Goal: Information Seeking & Learning: Find specific fact

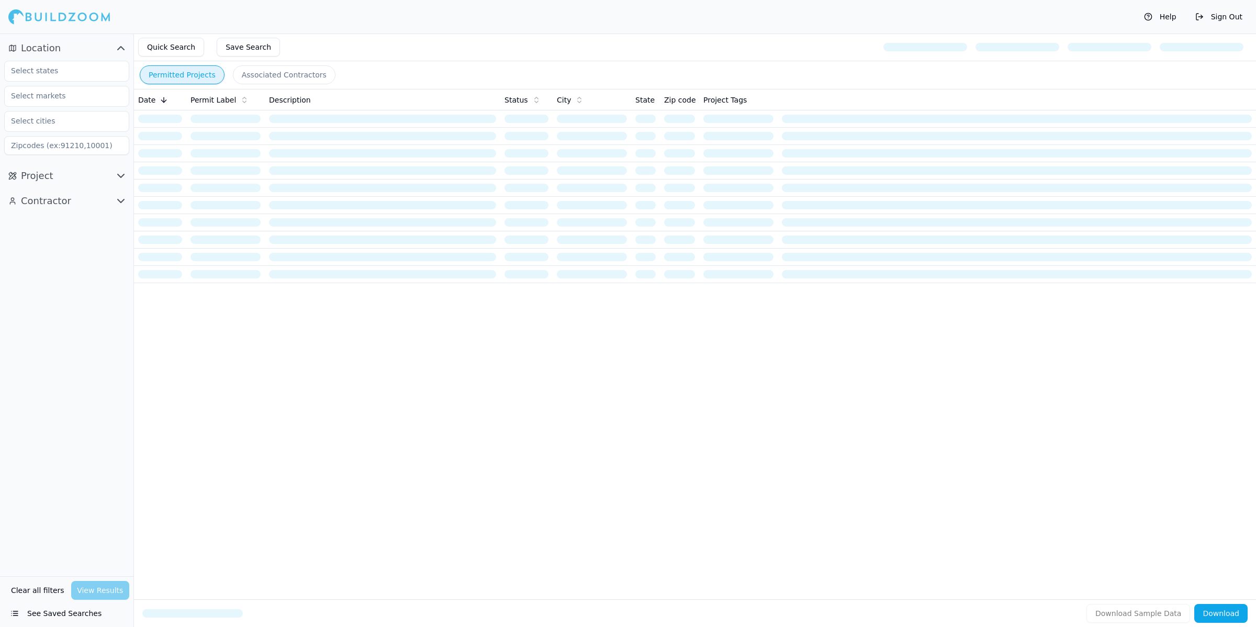
click at [108, 195] on button "Contractor" at bounding box center [66, 201] width 125 height 17
click at [126, 200] on icon "button" at bounding box center [121, 201] width 13 height 13
click at [122, 200] on icon "button" at bounding box center [121, 200] width 6 height 3
click at [85, 258] on div "Verified License Has Phone Has Email Has Permits Min Permits (All Time) Permits…" at bounding box center [66, 374] width 125 height 320
click at [92, 251] on input at bounding box center [66, 248] width 125 height 19
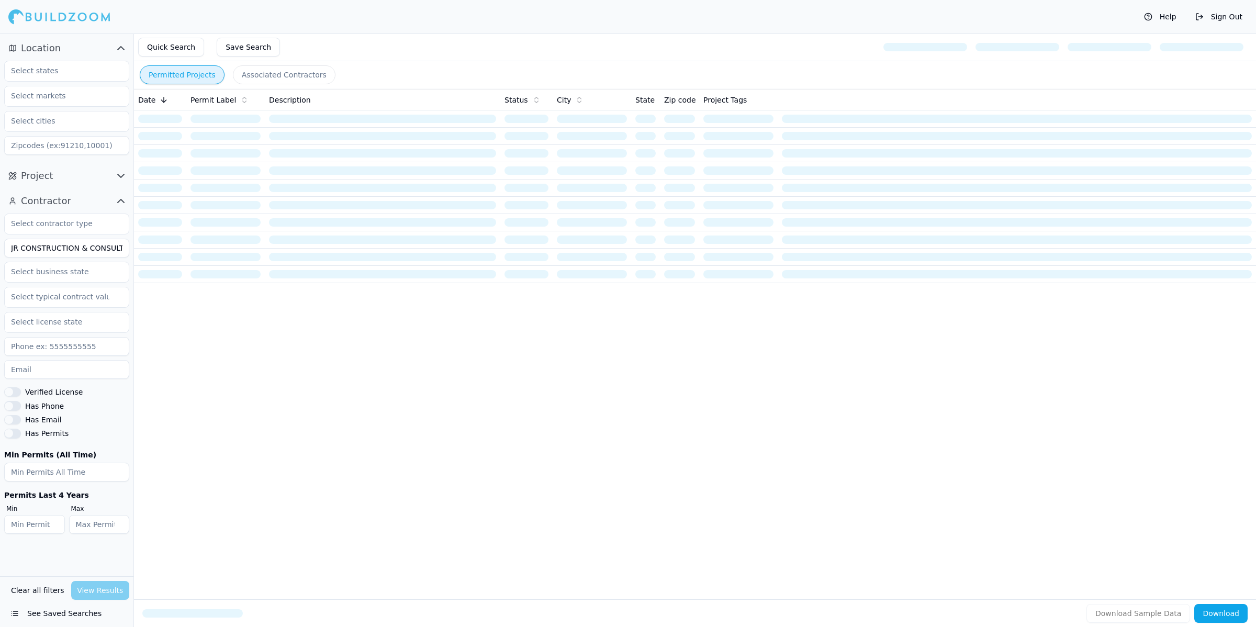
click at [92, 251] on input "JR CONSTRUCTION & CONSULTANT, INC" at bounding box center [66, 248] width 125 height 19
click at [76, 249] on input "JR CONSTRUCTION & CONSULTANT, INC" at bounding box center [66, 248] width 125 height 19
drag, startPoint x: 124, startPoint y: 248, endPoint x: 53, endPoint y: 249, distance: 71.2
click at [53, 249] on input "JR CONSTRUCTION & CONSULTANT, INC" at bounding box center [66, 248] width 125 height 19
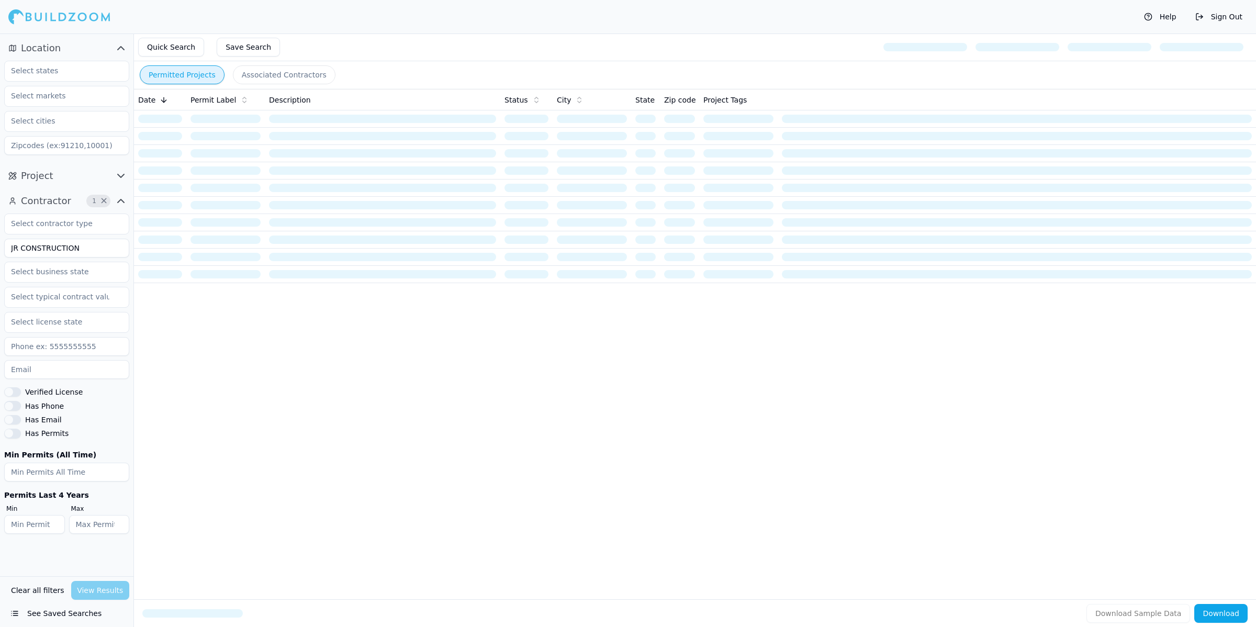
type input "JR CONSTRUCTION"
click at [77, 61] on input "text" at bounding box center [60, 70] width 111 height 19
type input "[PERSON_NAME]"
click at [69, 100] on div "[US_STATE]" at bounding box center [67, 94] width 120 height 17
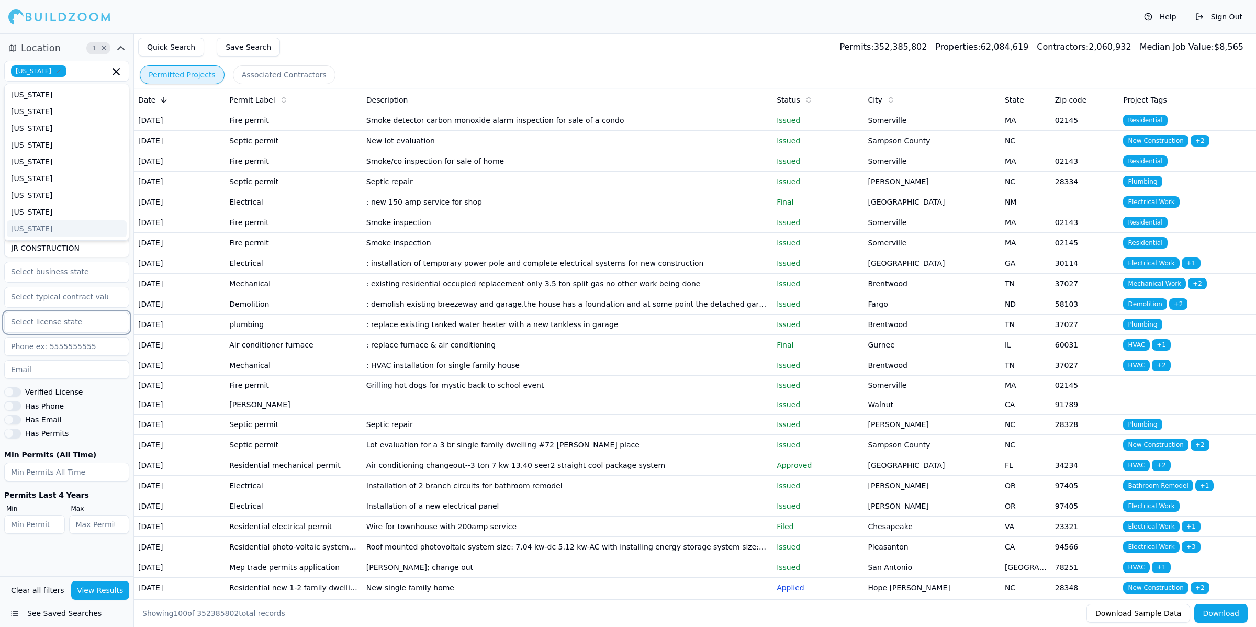
click at [71, 331] on input "text" at bounding box center [60, 321] width 111 height 19
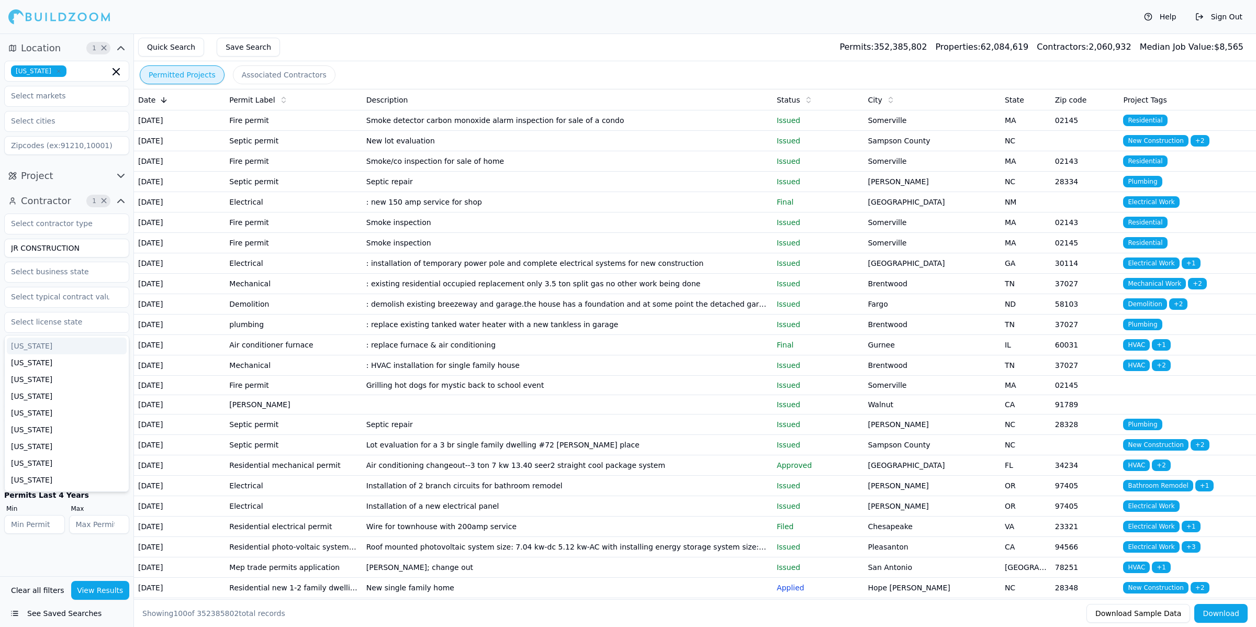
click at [121, 172] on icon "button" at bounding box center [121, 176] width 13 height 13
click at [72, 252] on input "text" at bounding box center [60, 248] width 111 height 19
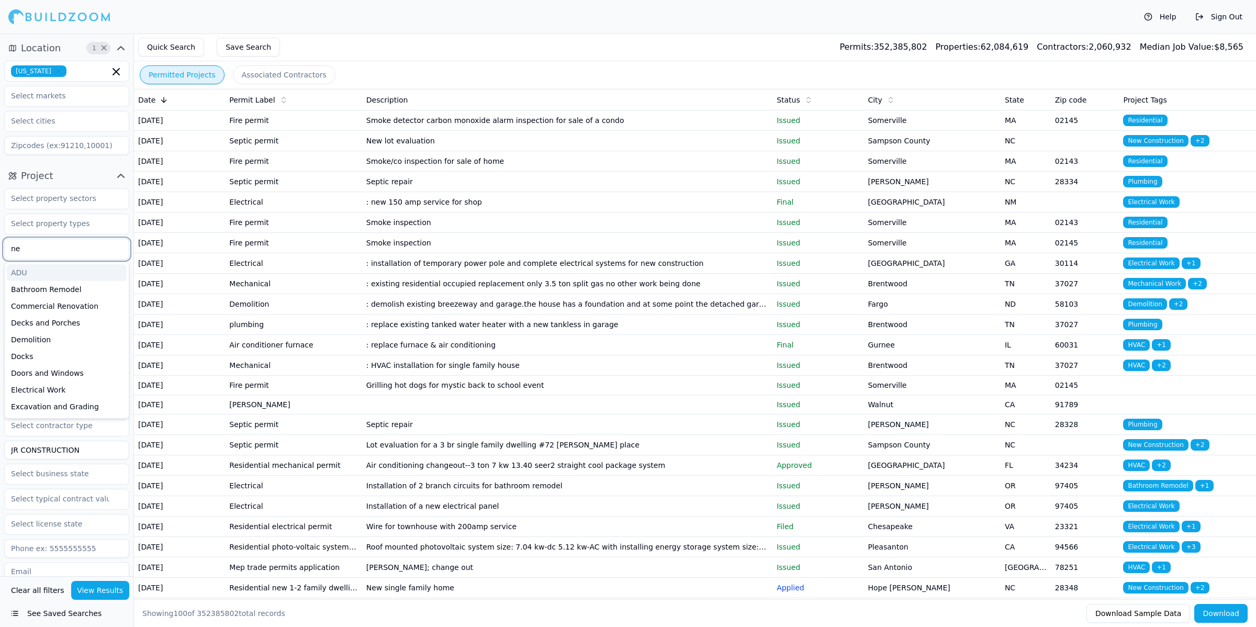
type input "new"
click at [106, 224] on input "text" at bounding box center [60, 223] width 111 height 19
click at [65, 450] on input "JR CONSTRUCTION" at bounding box center [66, 450] width 125 height 19
click at [90, 273] on input "text" at bounding box center [60, 273] width 111 height 19
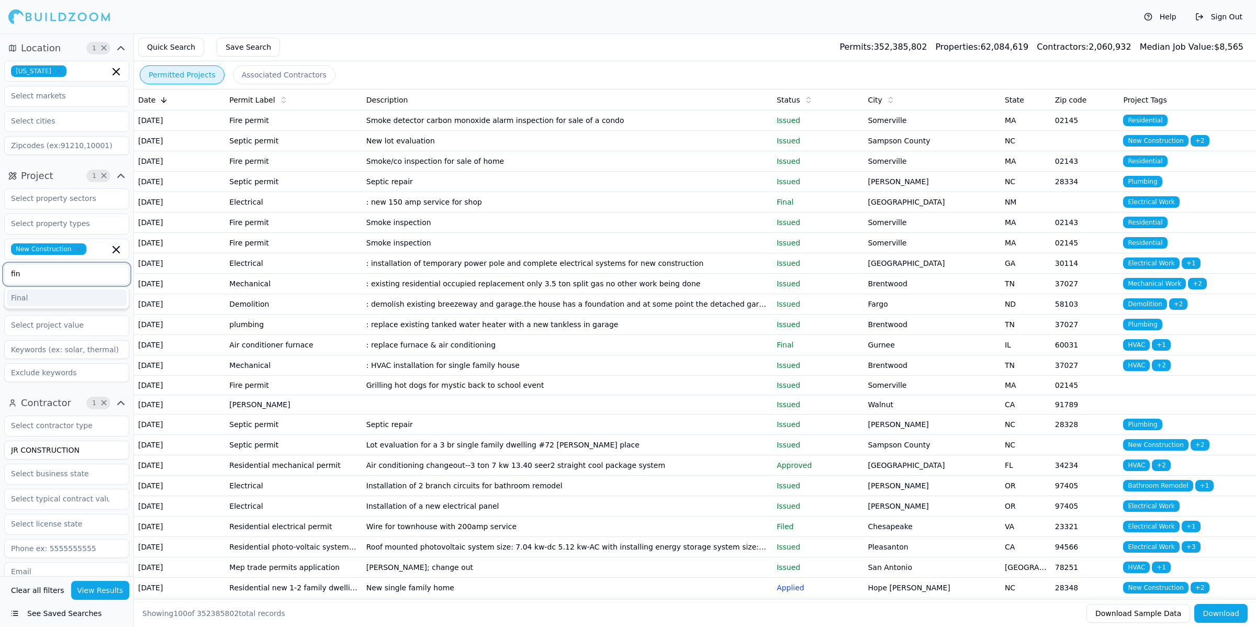
type input "fina"
type input "complete"
click at [109, 593] on button "View Results" at bounding box center [100, 590] width 59 height 19
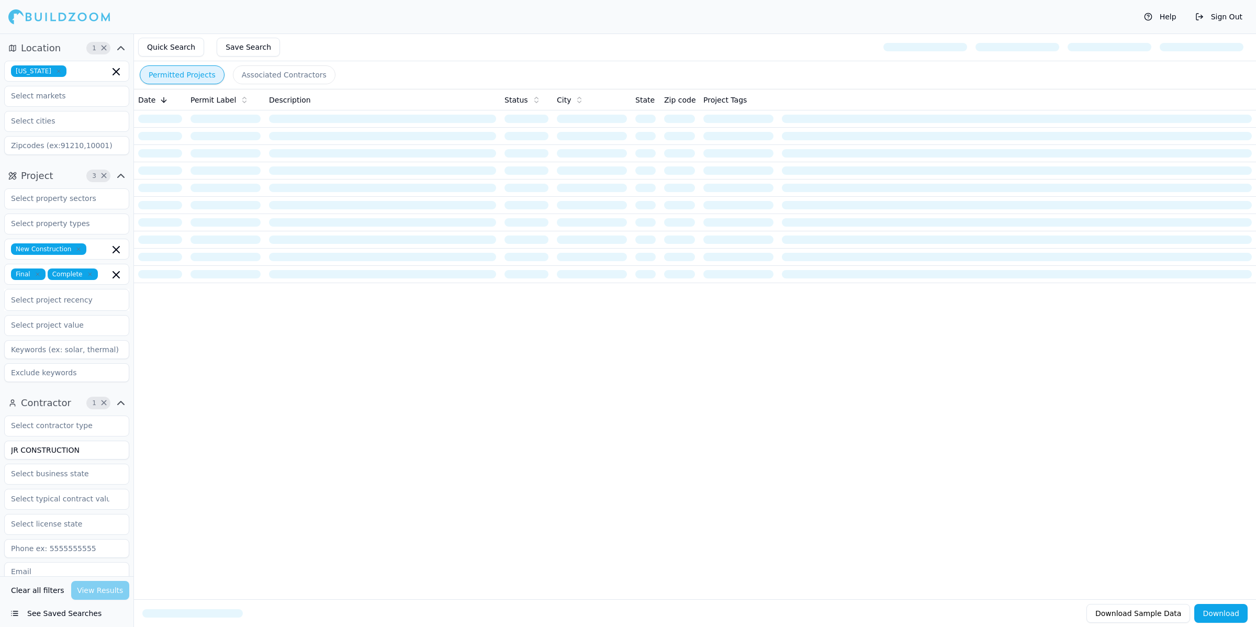
click at [528, 35] on div "Quick Search Save Search" at bounding box center [695, 47] width 1122 height 28
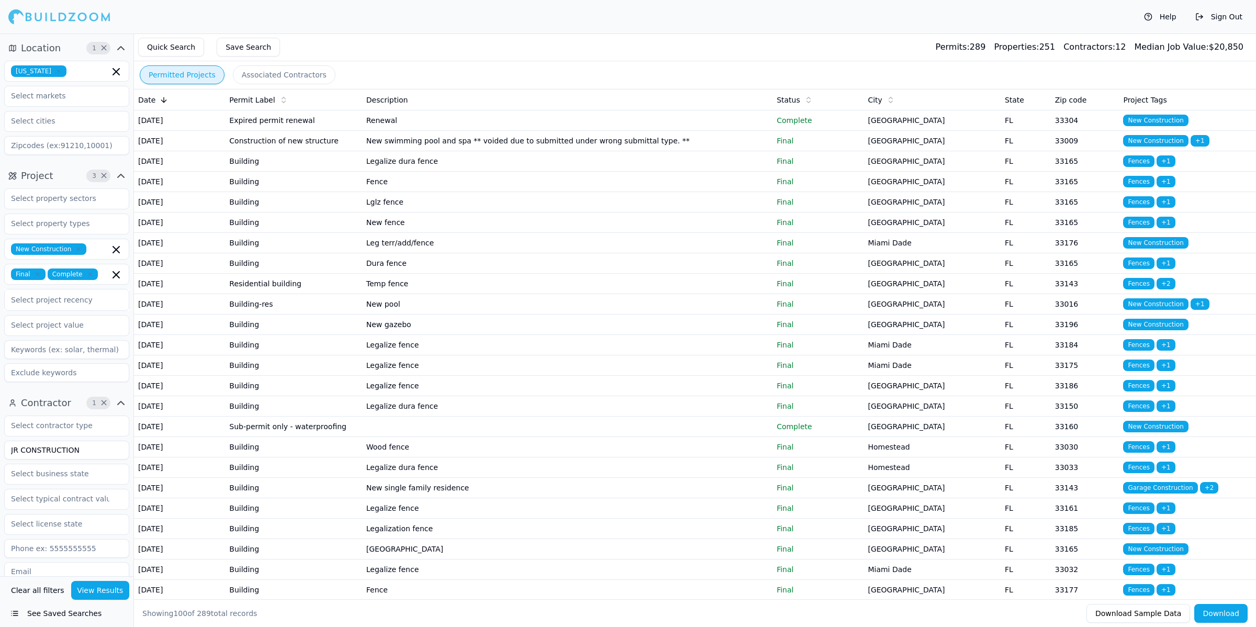
click at [517, 42] on div "Quick Search Save Search Permits: 289 Properties: 251 Contractors: 12 Median Jo…" at bounding box center [695, 47] width 1122 height 28
click at [534, 43] on div "Quick Search Save Search Permits: 289 Properties: 251 Contractors: 12 Median Jo…" at bounding box center [695, 47] width 1122 height 28
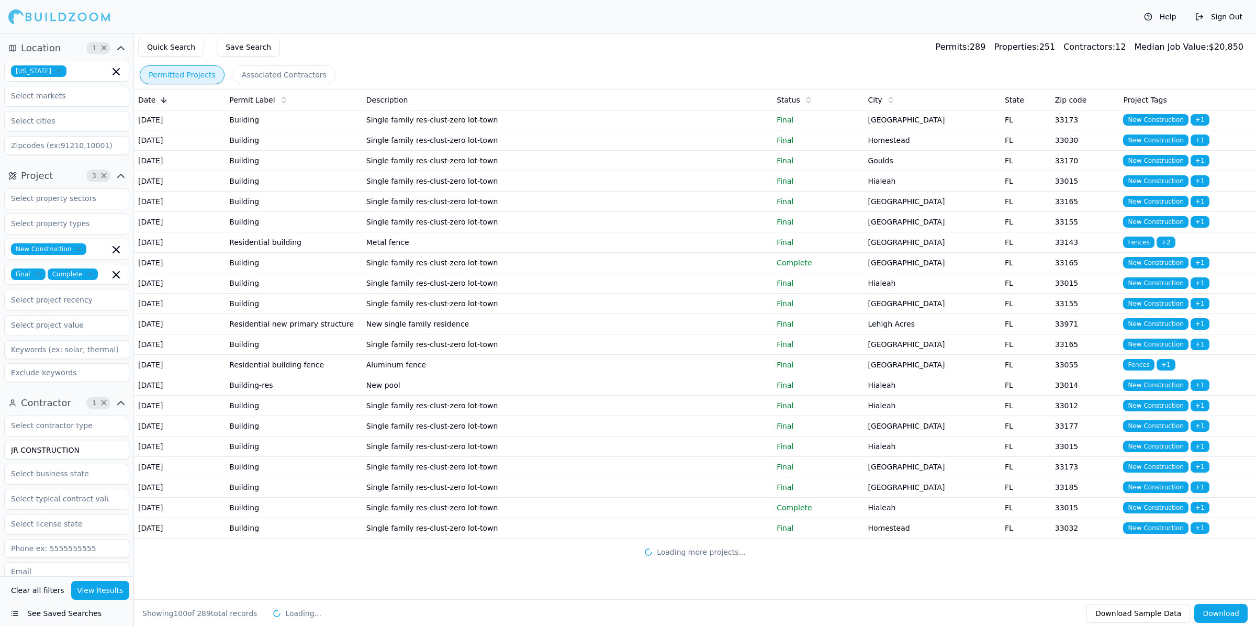
scroll to position [2630, 0]
click at [493, 314] on td "New single family residence" at bounding box center [567, 324] width 410 height 20
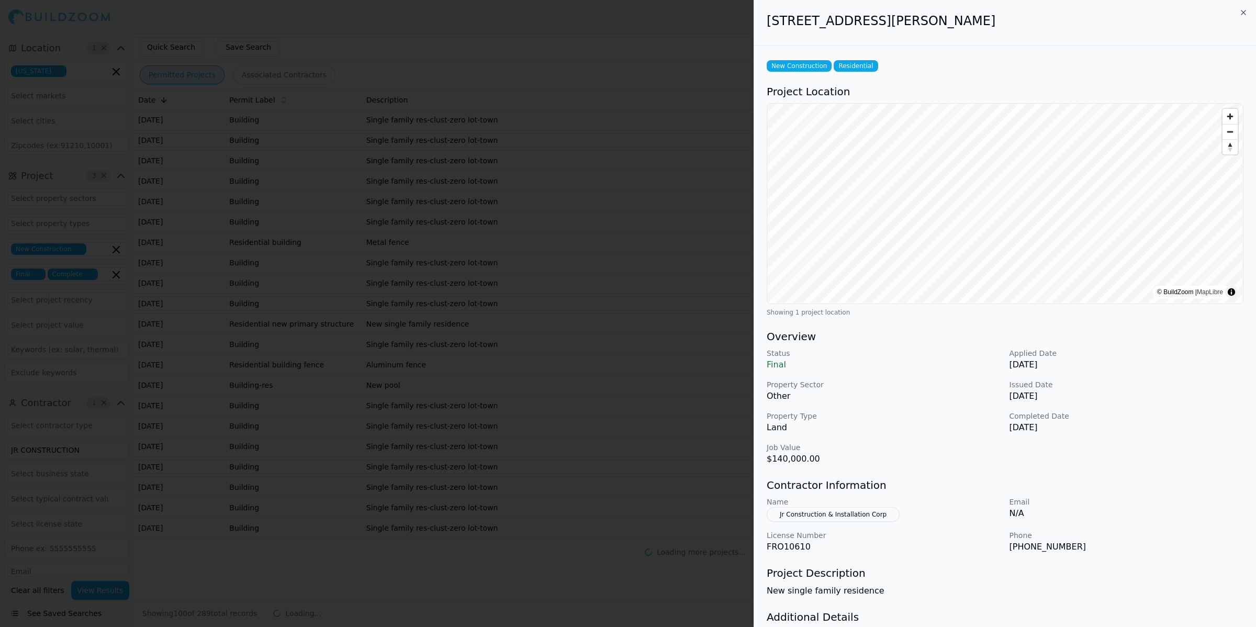
click at [945, 411] on p "Property Type" at bounding box center [884, 416] width 234 height 10
drag, startPoint x: 845, startPoint y: 462, endPoint x: 768, endPoint y: 462, distance: 76.9
click at [768, 462] on p "$140,000.00" at bounding box center [884, 459] width 234 height 13
click at [1006, 479] on h3 "Contractor Information" at bounding box center [1005, 485] width 477 height 15
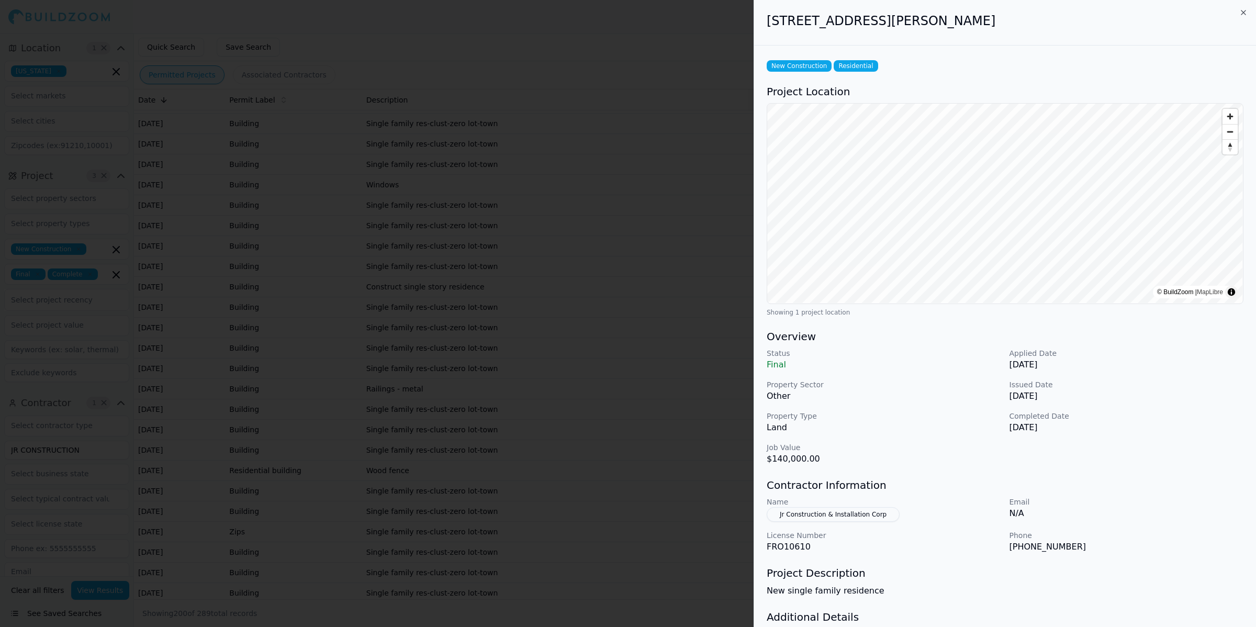
click at [1006, 479] on h3 "Contractor Information" at bounding box center [1005, 485] width 477 height 15
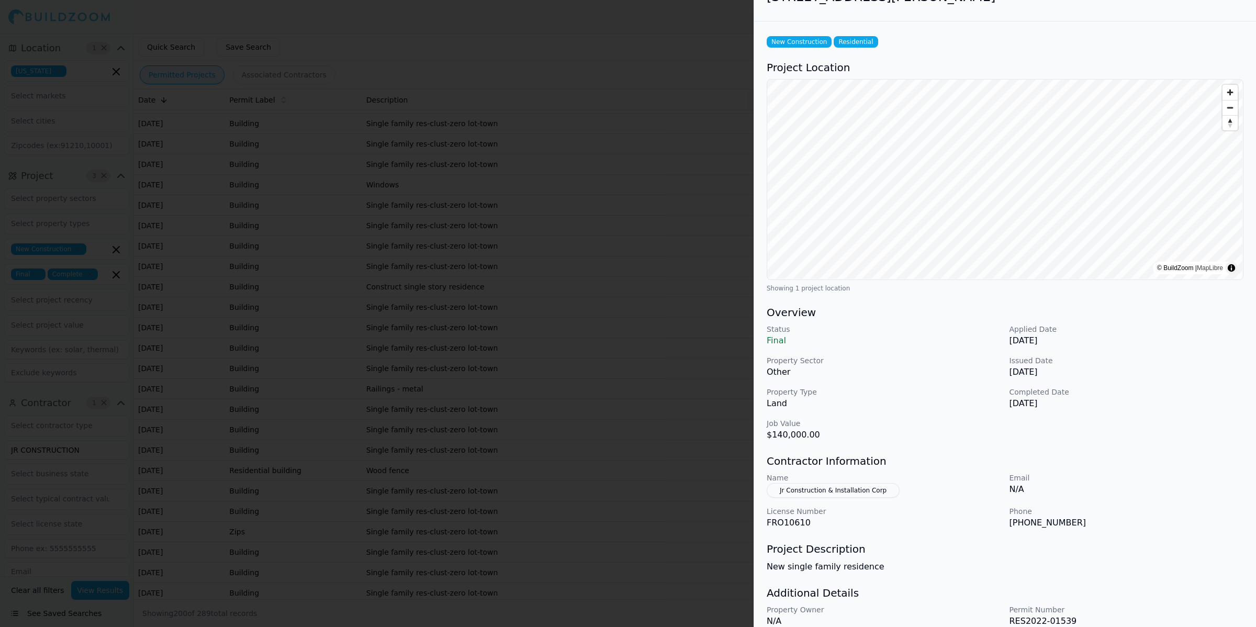
scroll to position [68, 0]
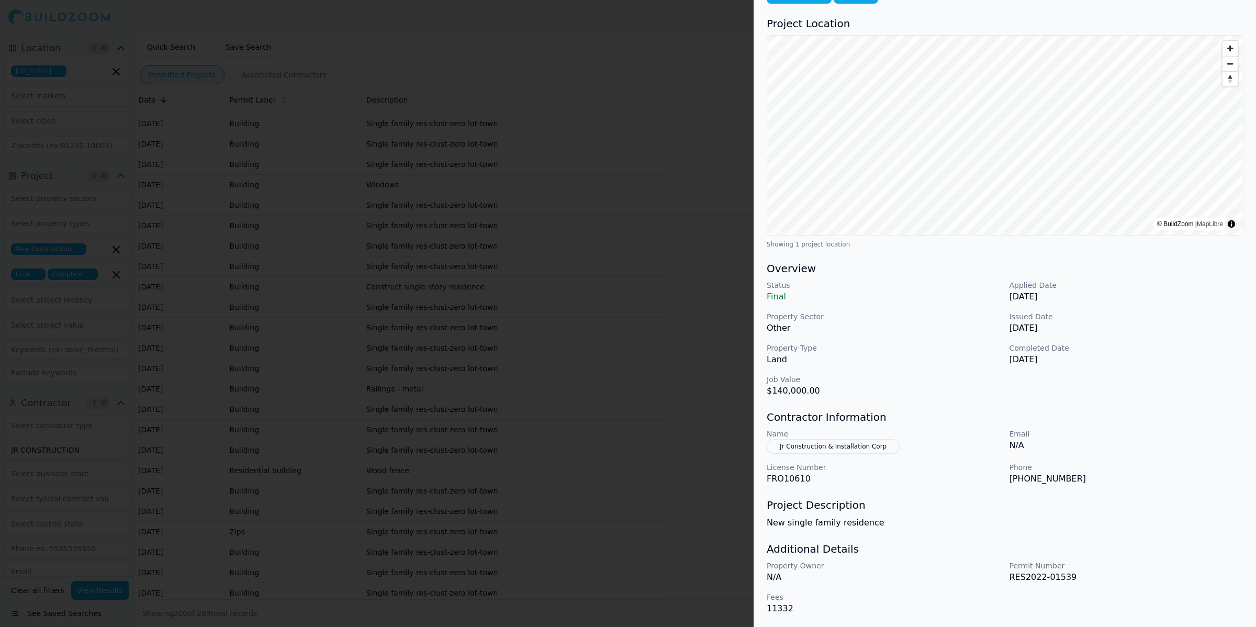
click at [904, 480] on p "FRO10610" at bounding box center [884, 479] width 234 height 13
click at [525, 386] on div at bounding box center [628, 313] width 1256 height 627
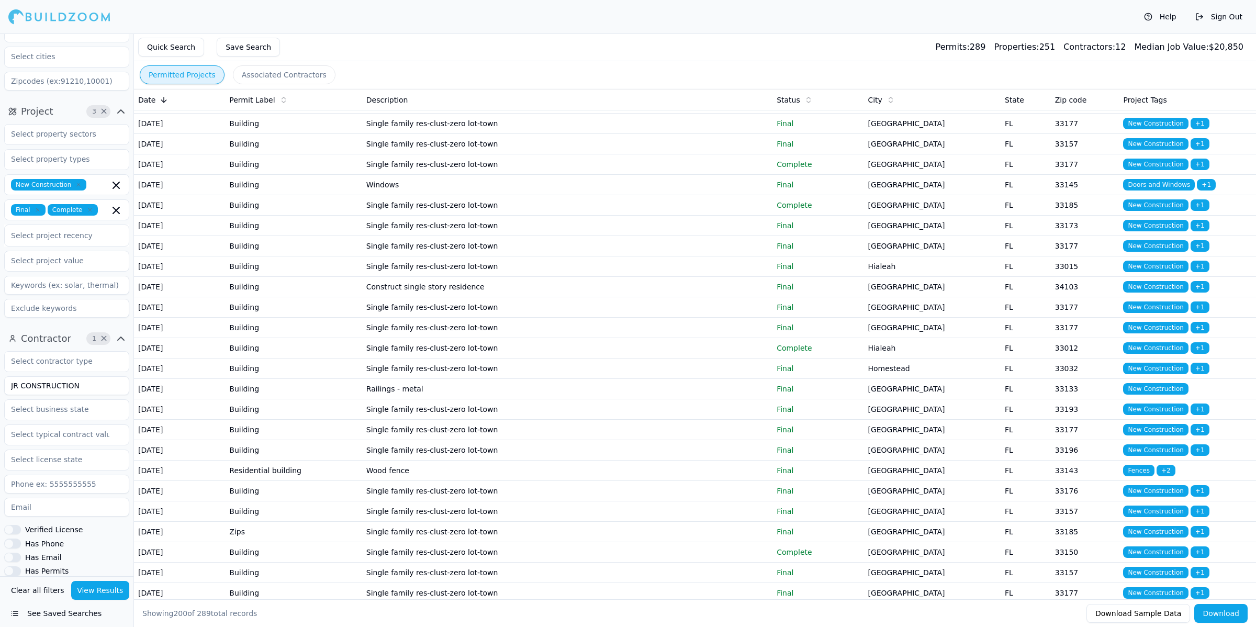
scroll to position [65, 0]
drag, startPoint x: 87, startPoint y: 388, endPoint x: -225, endPoint y: 389, distance: 311.4
click at [0, 389] on html "Help Sign Out Location 1 × [US_STATE] Project 3 × New Construction Final Comple…" at bounding box center [628, 313] width 1256 height 627
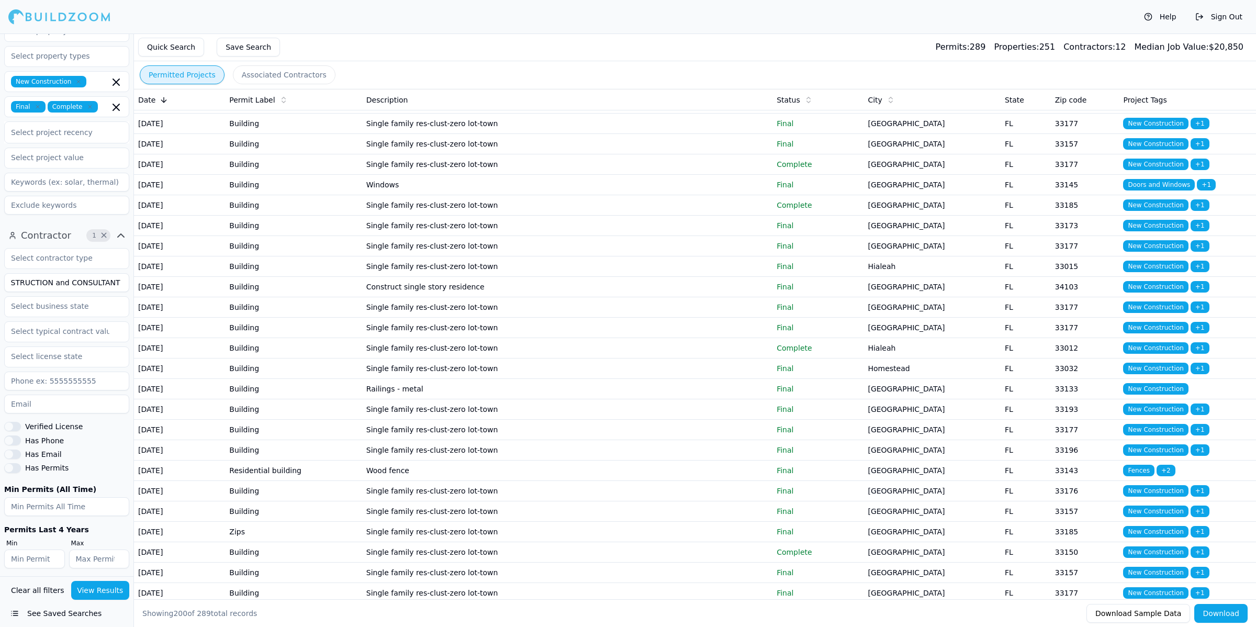
scroll to position [173, 0]
type input "JR CONSTRUCTION and CONSULTANT INC"
click at [95, 590] on button "View Results" at bounding box center [100, 590] width 59 height 19
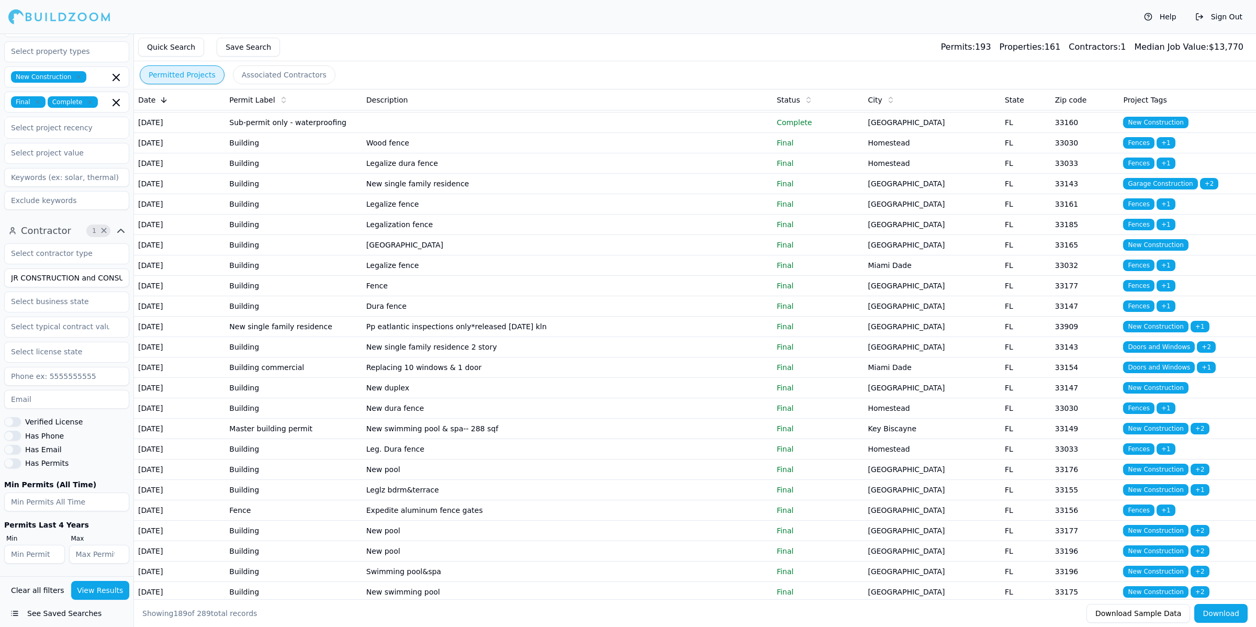
scroll to position [327, 0]
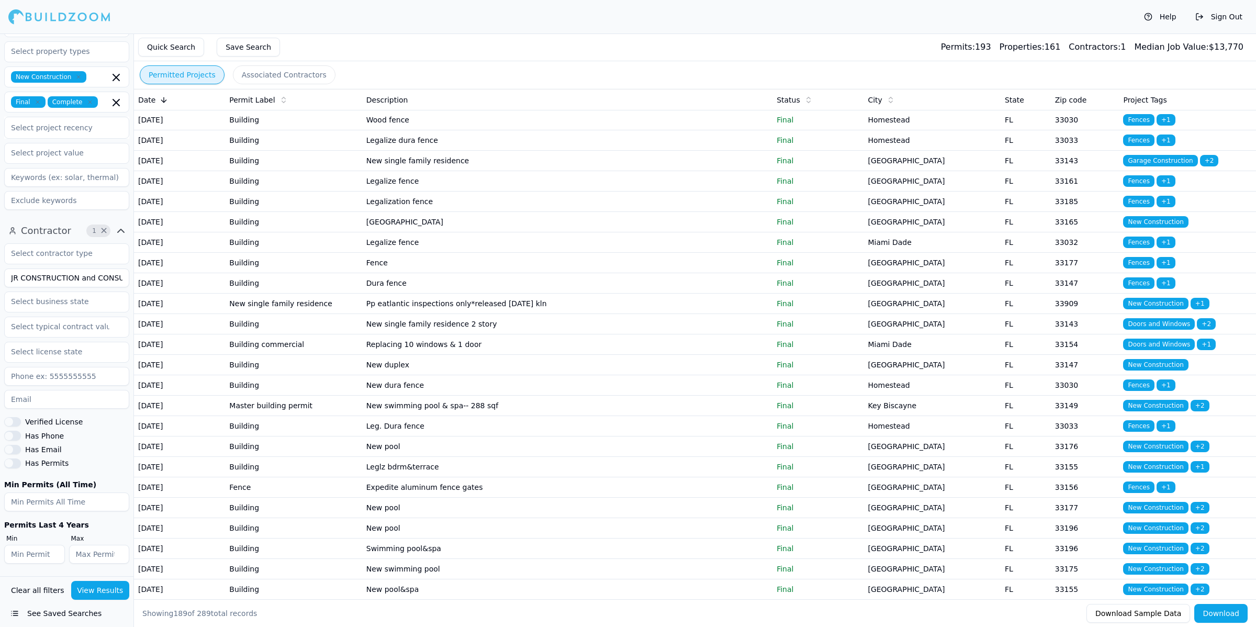
click at [534, 49] on td "Legalize fence" at bounding box center [567, 38] width 410 height 20
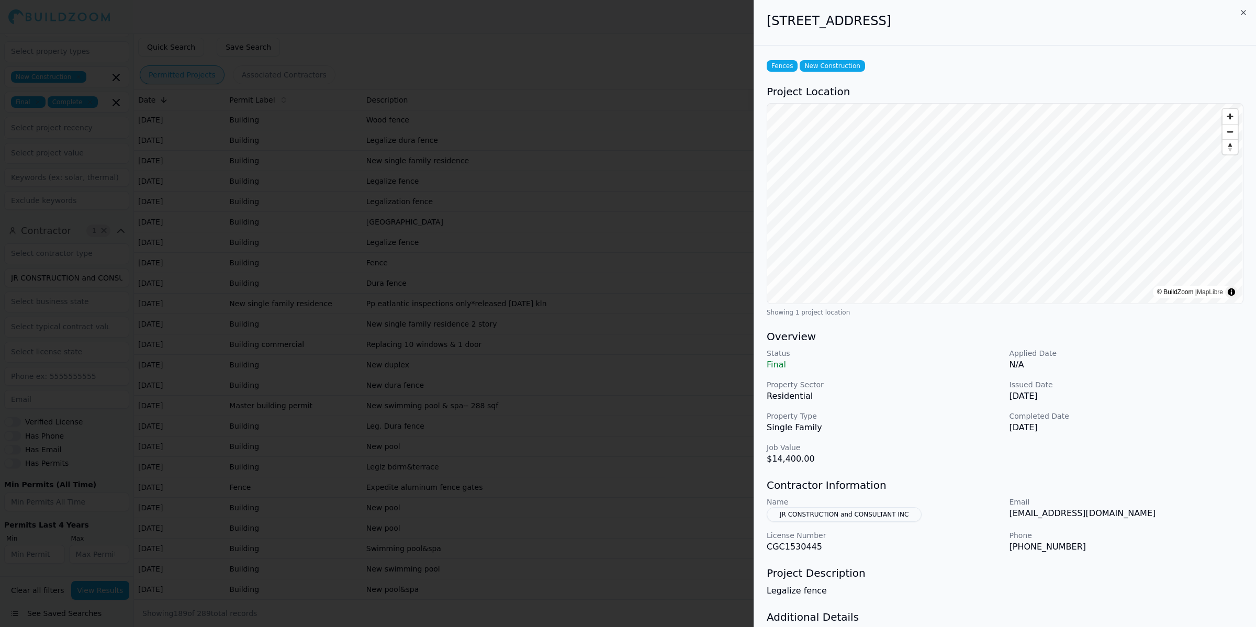
click at [510, 218] on div at bounding box center [628, 313] width 1256 height 627
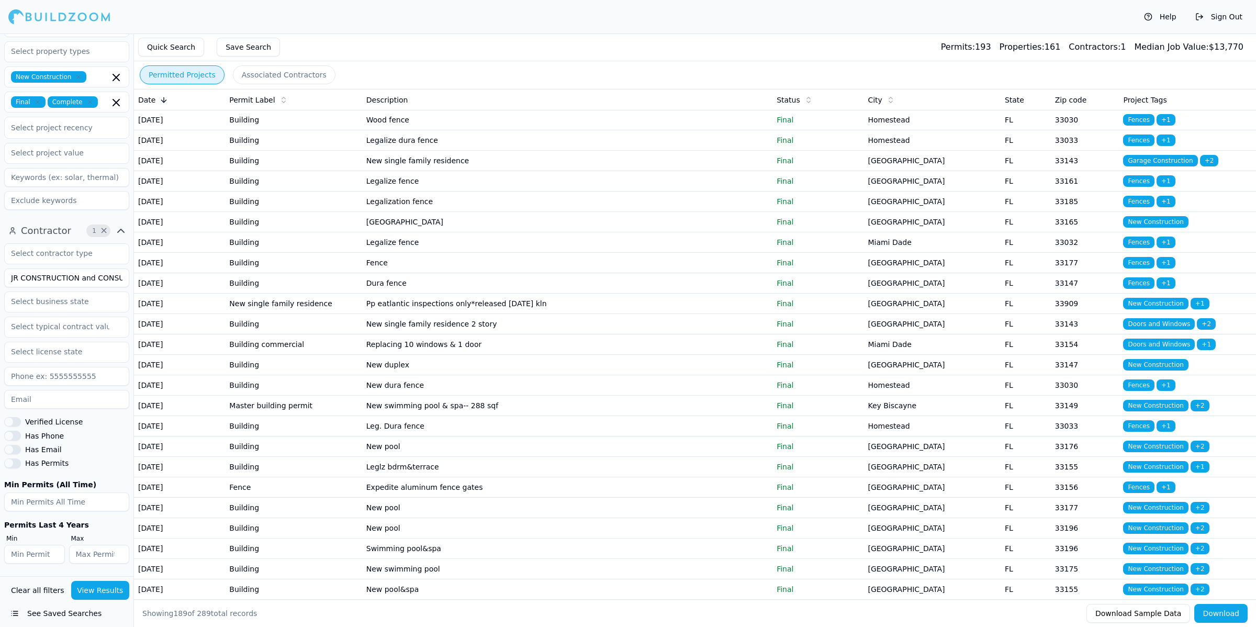
scroll to position [65, 0]
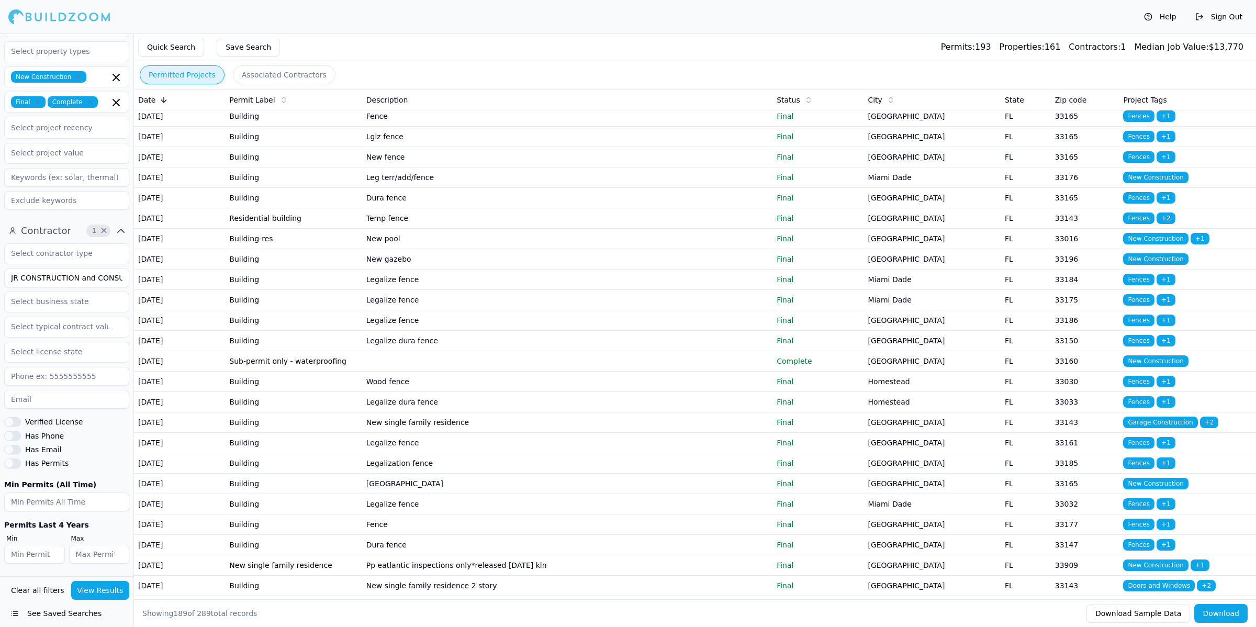
click at [445, 127] on td "Fence" at bounding box center [567, 116] width 410 height 20
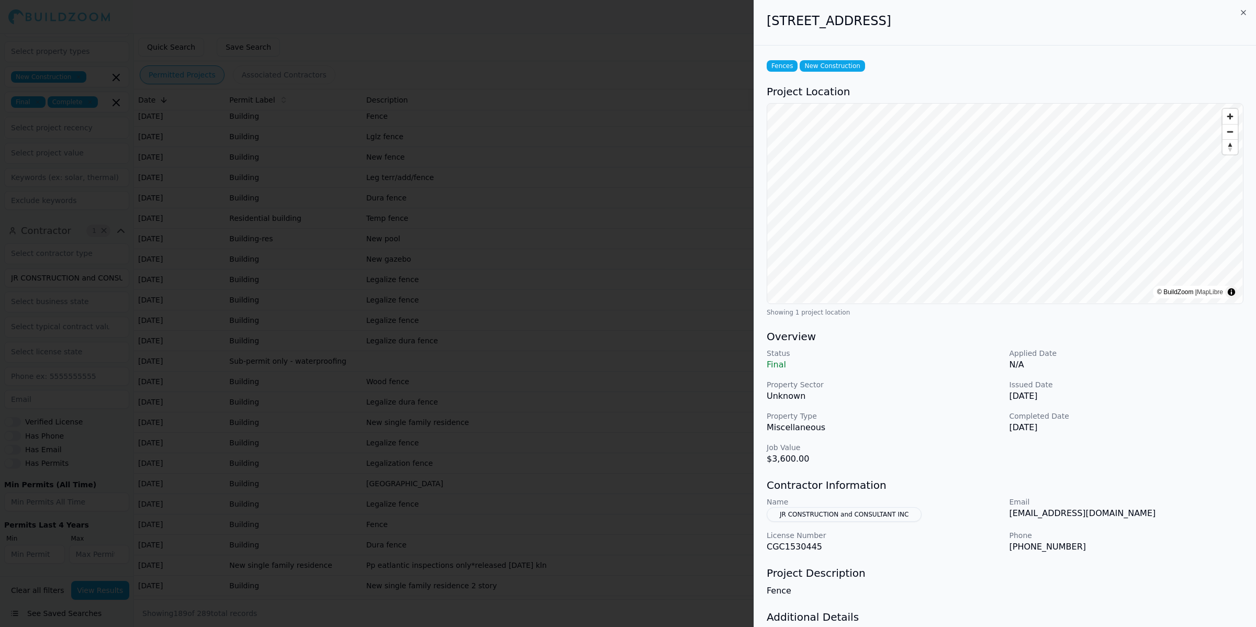
click at [457, 210] on div at bounding box center [628, 313] width 1256 height 627
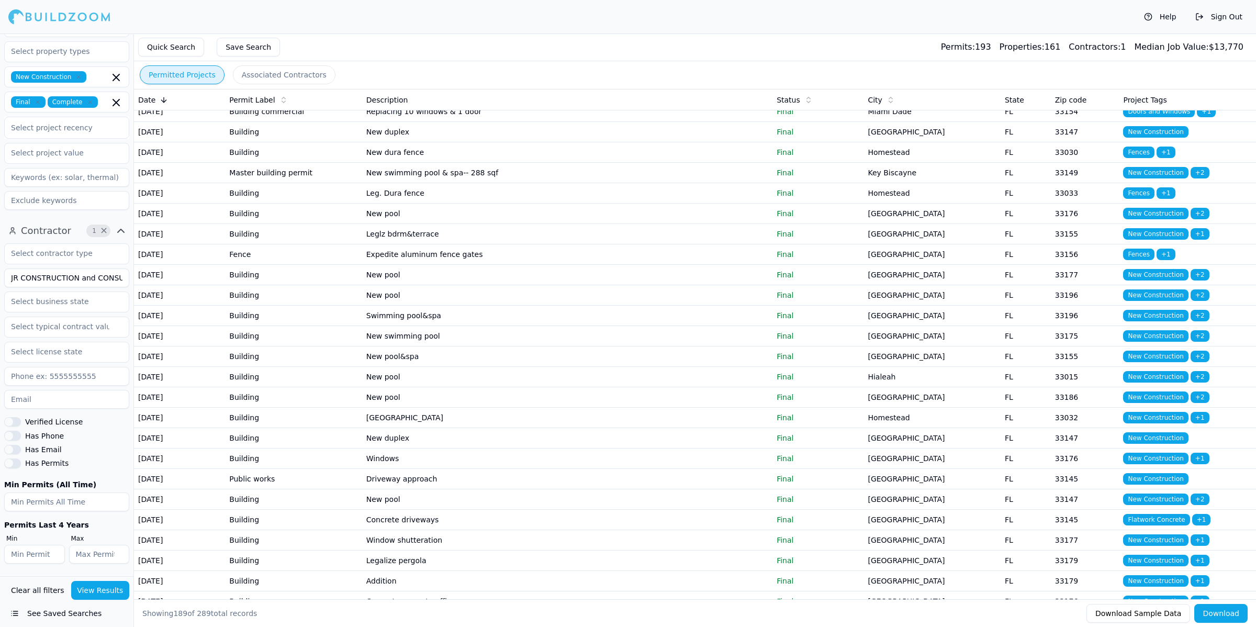
scroll to position [589, 0]
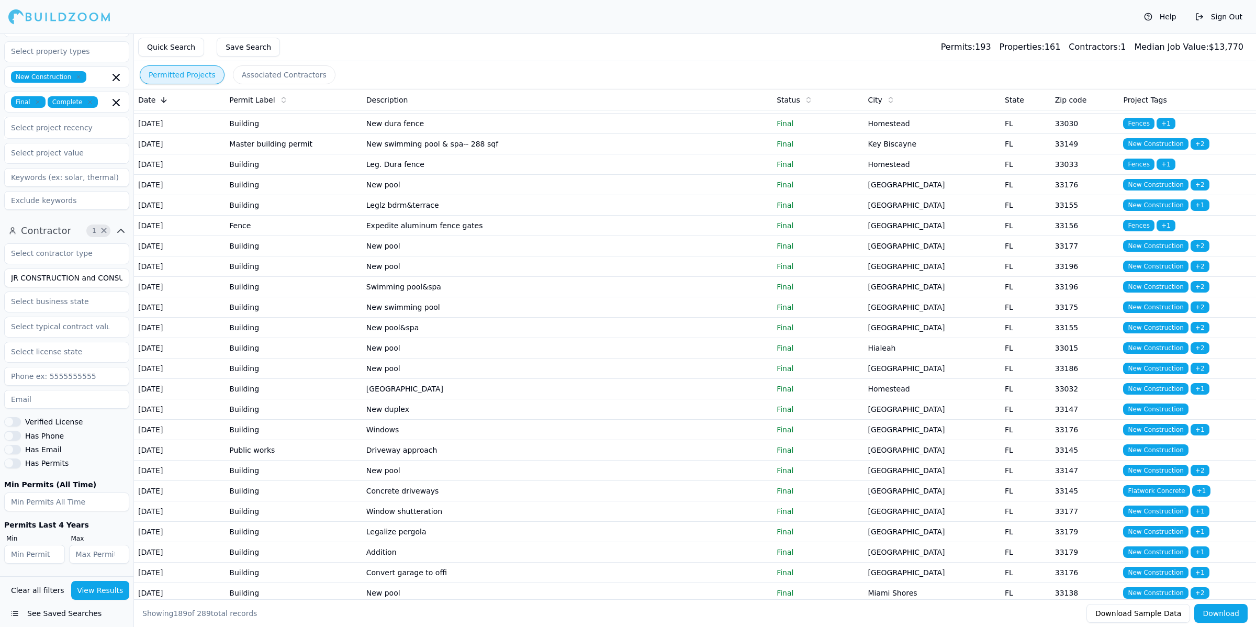
click at [453, 73] on td "New single family residence 2 story" at bounding box center [567, 62] width 410 height 20
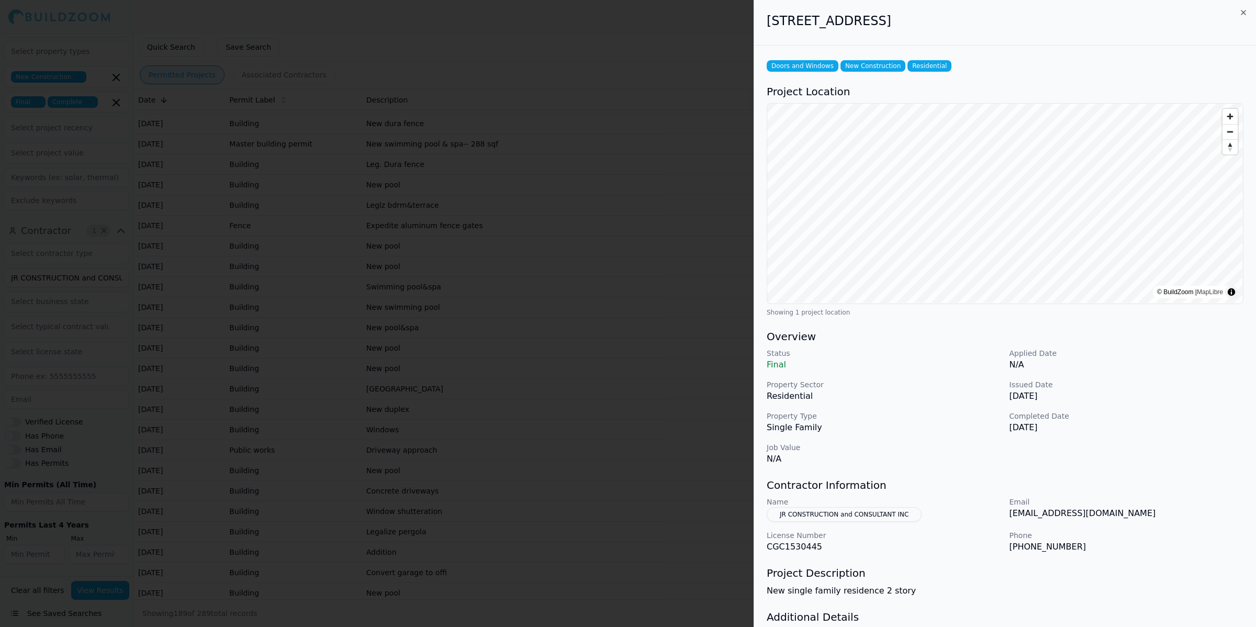
drag, startPoint x: 764, startPoint y: 25, endPoint x: 990, endPoint y: 25, distance: 225.6
click at [990, 25] on div "[STREET_ADDRESS]" at bounding box center [1005, 23] width 502 height 46
copy h2 "[STREET_ADDRESS]"
click at [795, 23] on h2 "[STREET_ADDRESS]" at bounding box center [1005, 21] width 477 height 17
drag, startPoint x: 765, startPoint y: 22, endPoint x: 864, endPoint y: 20, distance: 99.0
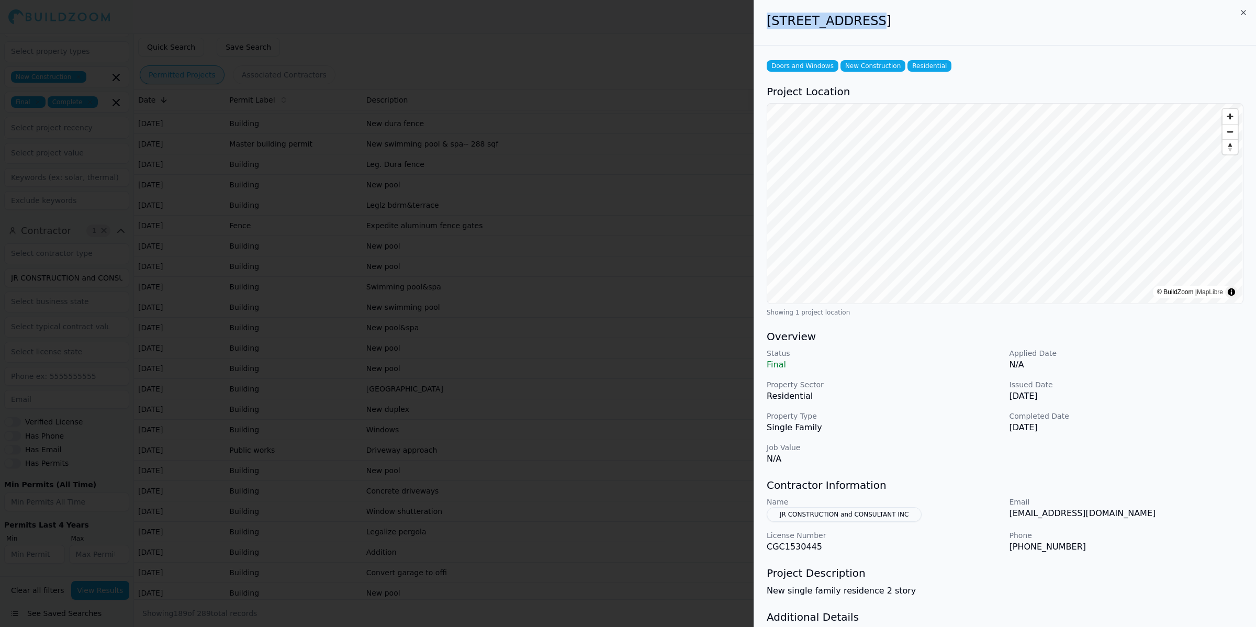
click at [864, 20] on div "[STREET_ADDRESS]" at bounding box center [1005, 23] width 502 height 46
copy h2 "[STREET_ADDRESS]"
drag, startPoint x: 956, startPoint y: 38, endPoint x: 950, endPoint y: 41, distance: 6.8
click at [958, 38] on div "[STREET_ADDRESS]" at bounding box center [1005, 23] width 502 height 46
click at [576, 224] on div at bounding box center [628, 313] width 1256 height 627
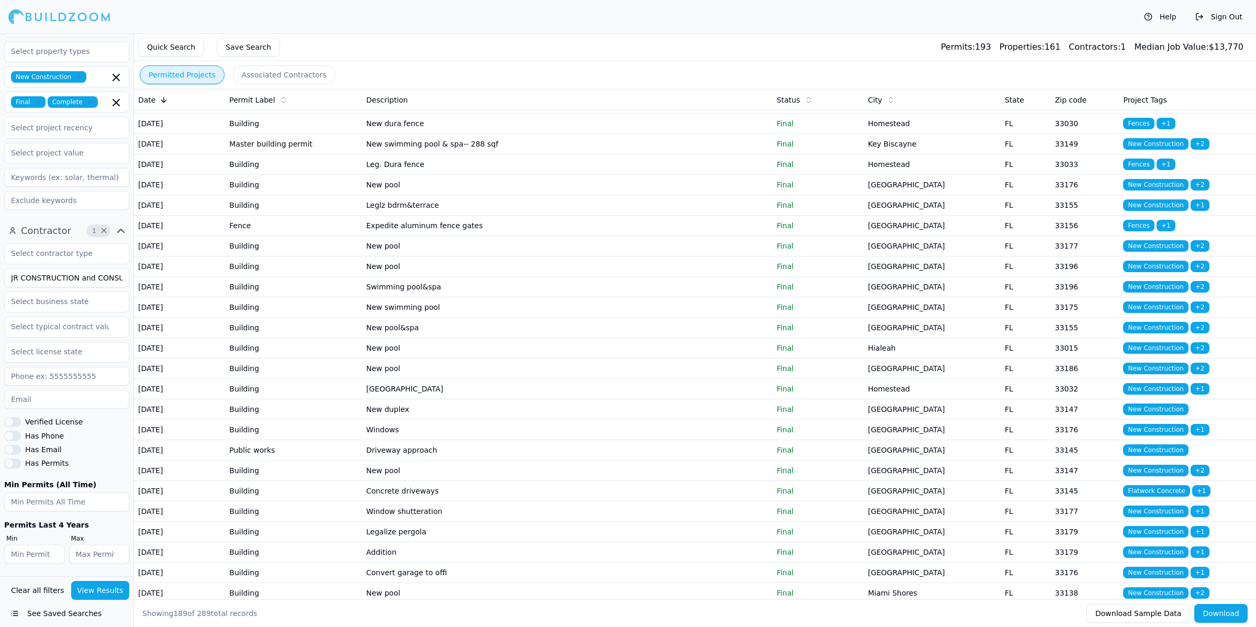
click at [429, 114] on td "New duplex" at bounding box center [567, 103] width 410 height 20
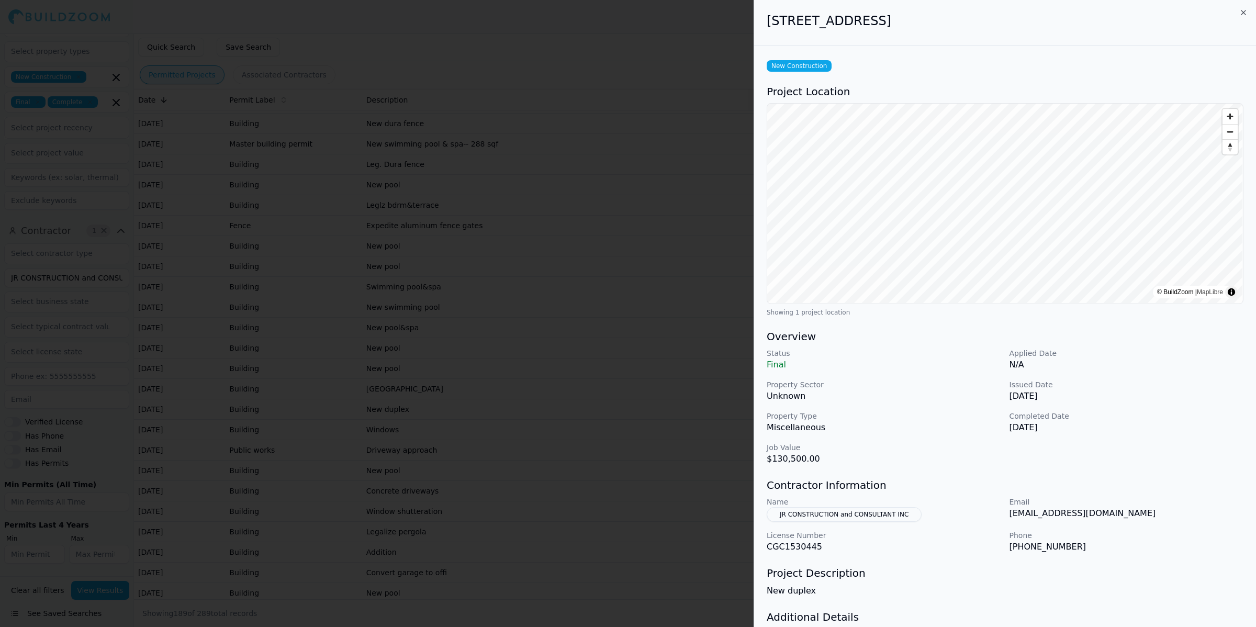
click at [577, 303] on div at bounding box center [628, 313] width 1256 height 627
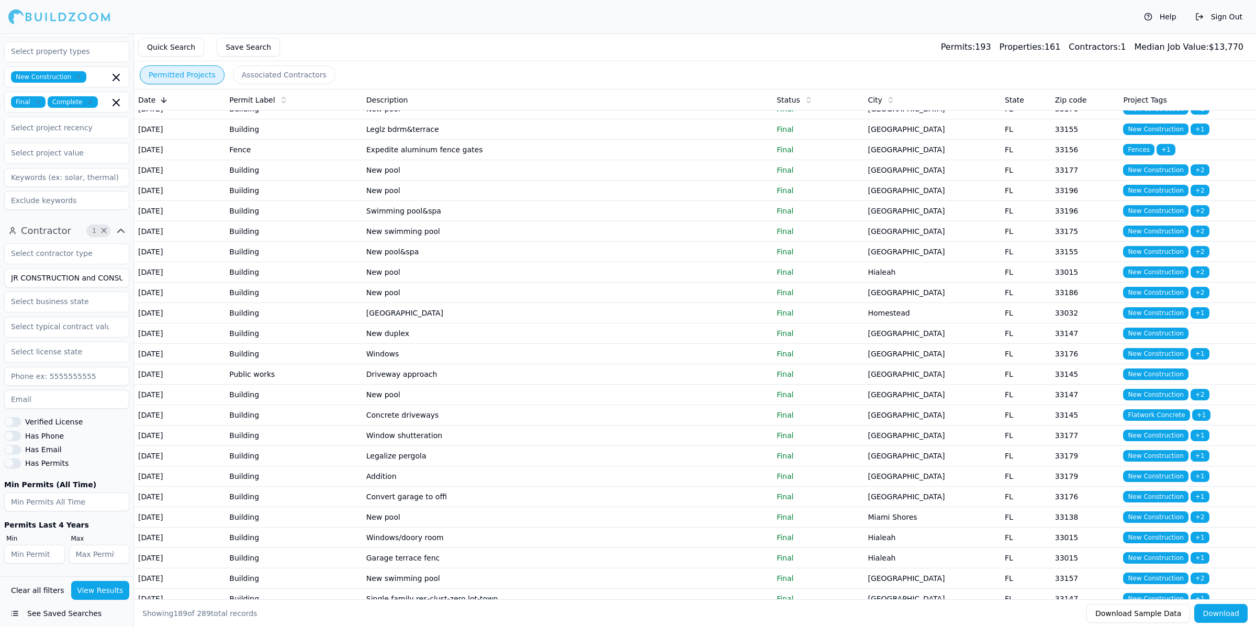
scroll to position [654, 0]
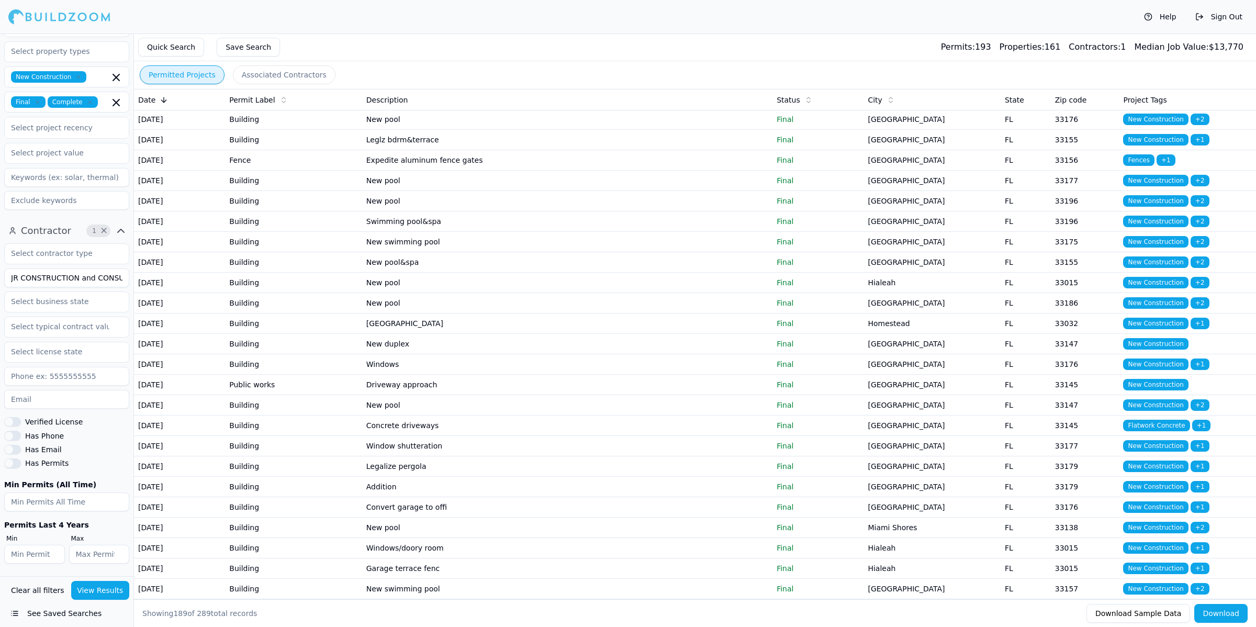
click at [535, 48] on td "New duplex" at bounding box center [567, 38] width 410 height 20
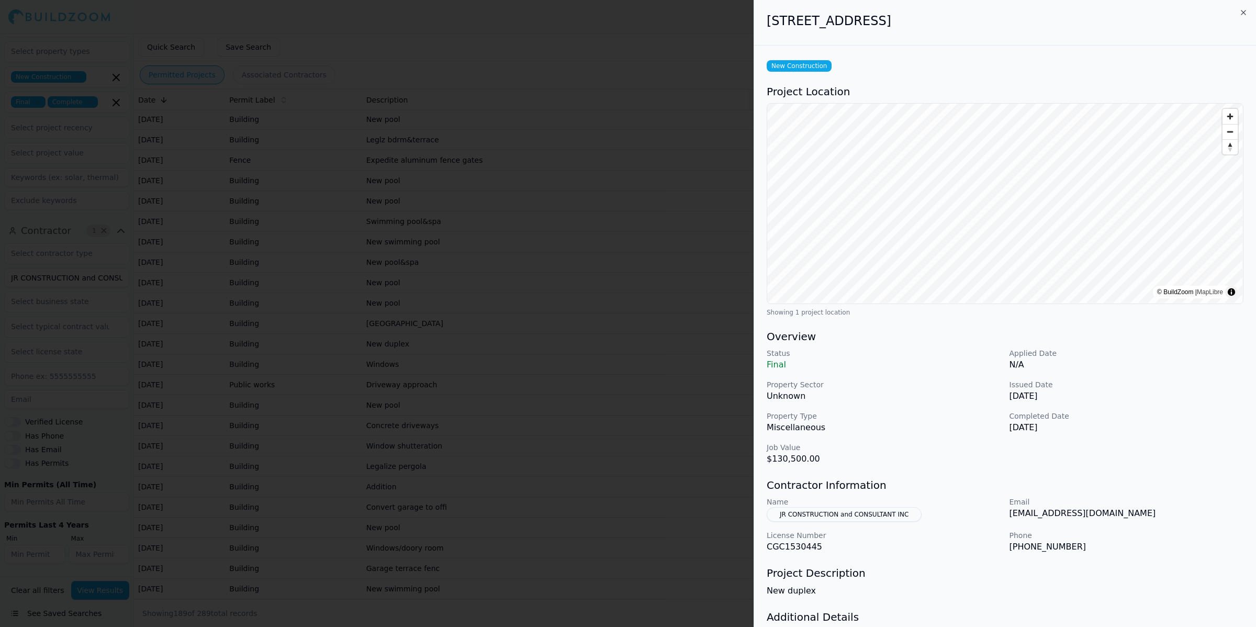
click at [877, 8] on div "[STREET_ADDRESS]" at bounding box center [1005, 23] width 502 height 46
drag, startPoint x: 768, startPoint y: 18, endPoint x: 869, endPoint y: 19, distance: 101.0
click at [869, 19] on h2 "[STREET_ADDRESS]" at bounding box center [1005, 21] width 477 height 17
copy h2 "[STREET_ADDRESS]"
click at [942, 48] on div "New Construction Project Location © BuildZoom | MapLibre Showing 1 project loca…" at bounding box center [1005, 371] width 502 height 650
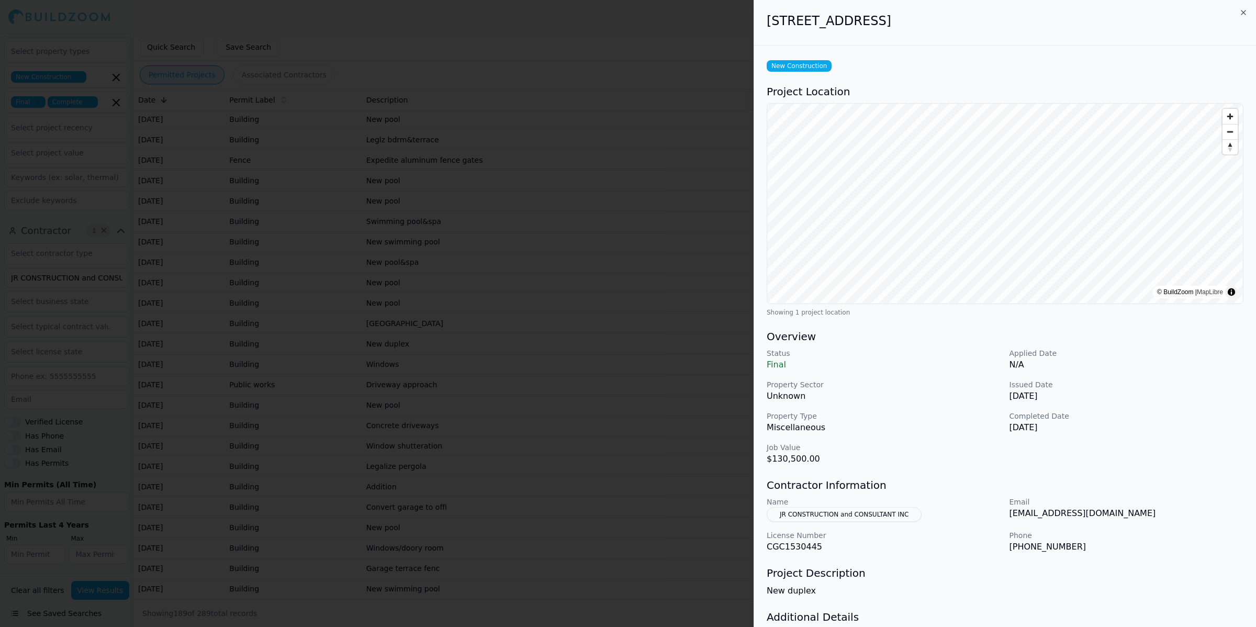
click at [637, 368] on div at bounding box center [628, 313] width 1256 height 627
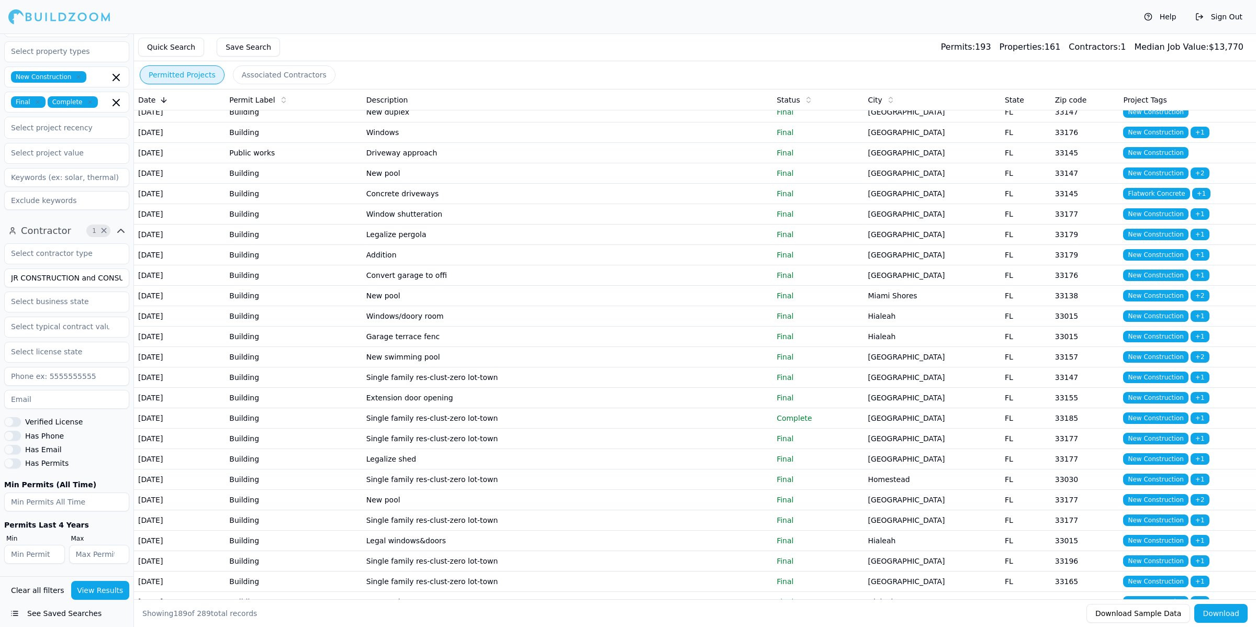
scroll to position [981, 0]
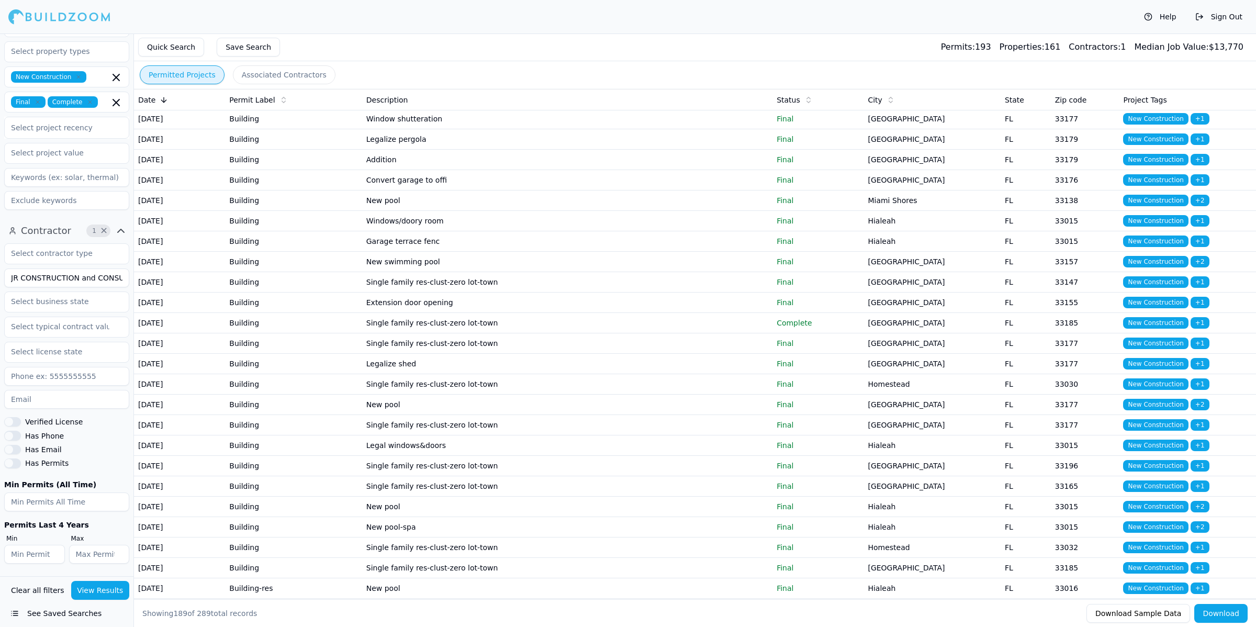
click at [522, 27] on td "New duplex" at bounding box center [567, 17] width 410 height 20
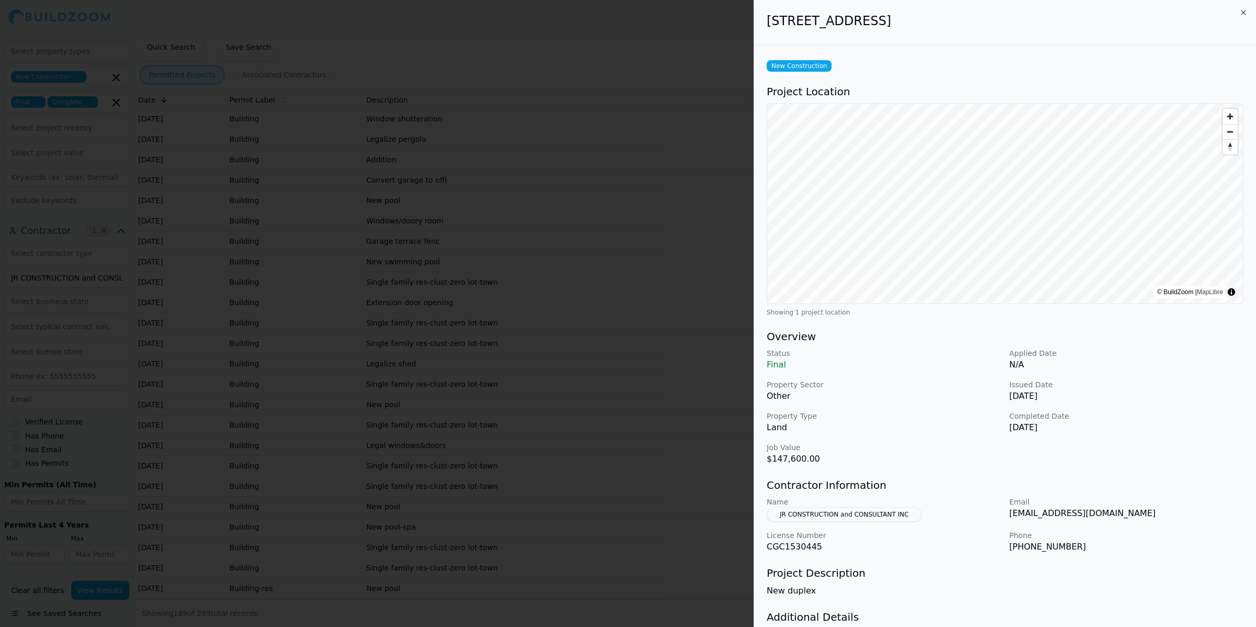
click at [959, 516] on div "Name JR CONSTRUCTION and CONSULTANT INC" at bounding box center [884, 509] width 234 height 25
drag, startPoint x: 959, startPoint y: 513, endPoint x: 946, endPoint y: 485, distance: 31.6
click at [954, 497] on div "Name JR CONSTRUCTION and CONSULTANT INC" at bounding box center [884, 509] width 234 height 25
click at [508, 317] on div at bounding box center [628, 313] width 1256 height 627
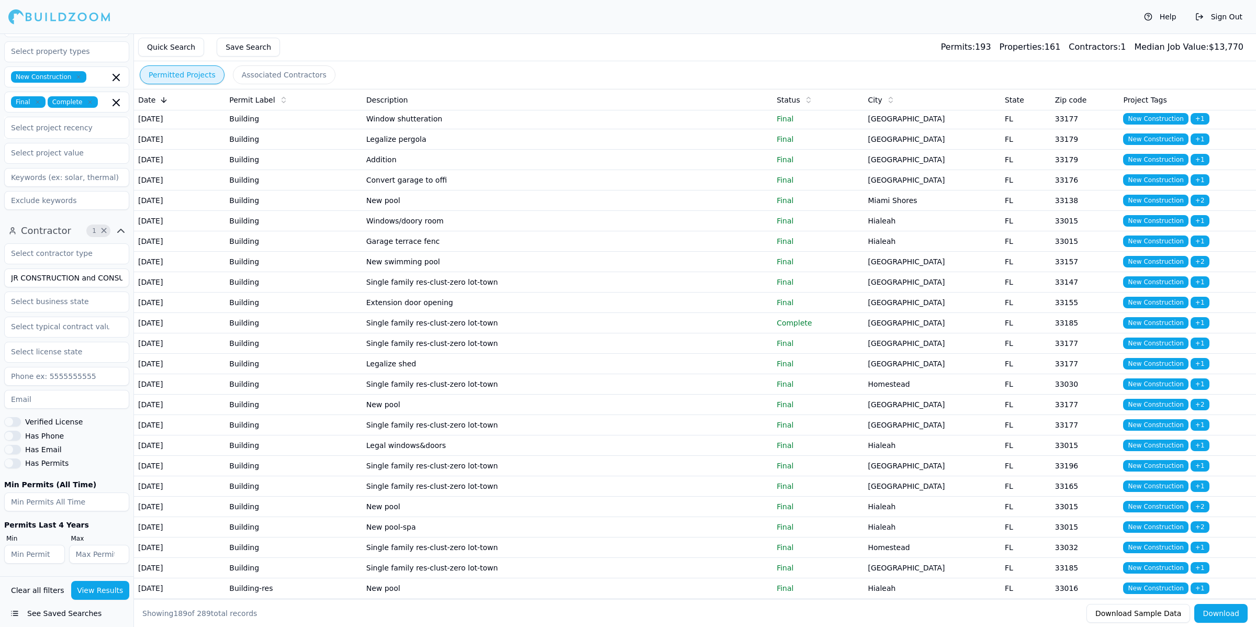
click at [468, 27] on td "New duplex" at bounding box center [567, 17] width 410 height 20
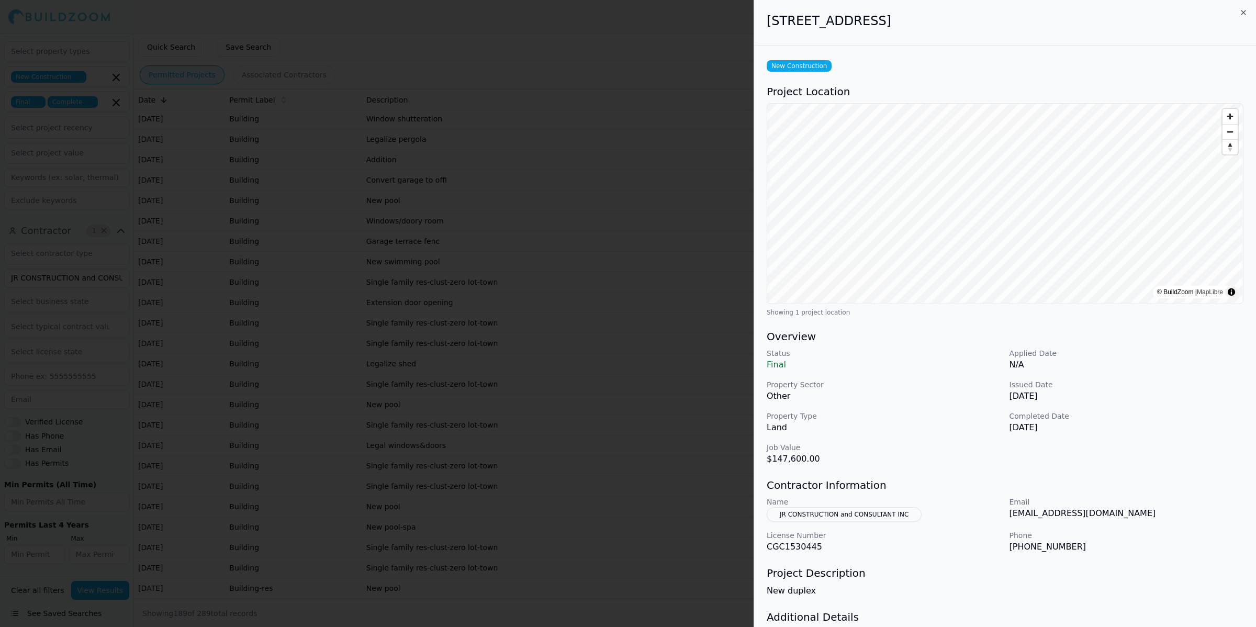
click at [468, 460] on div at bounding box center [628, 313] width 1256 height 627
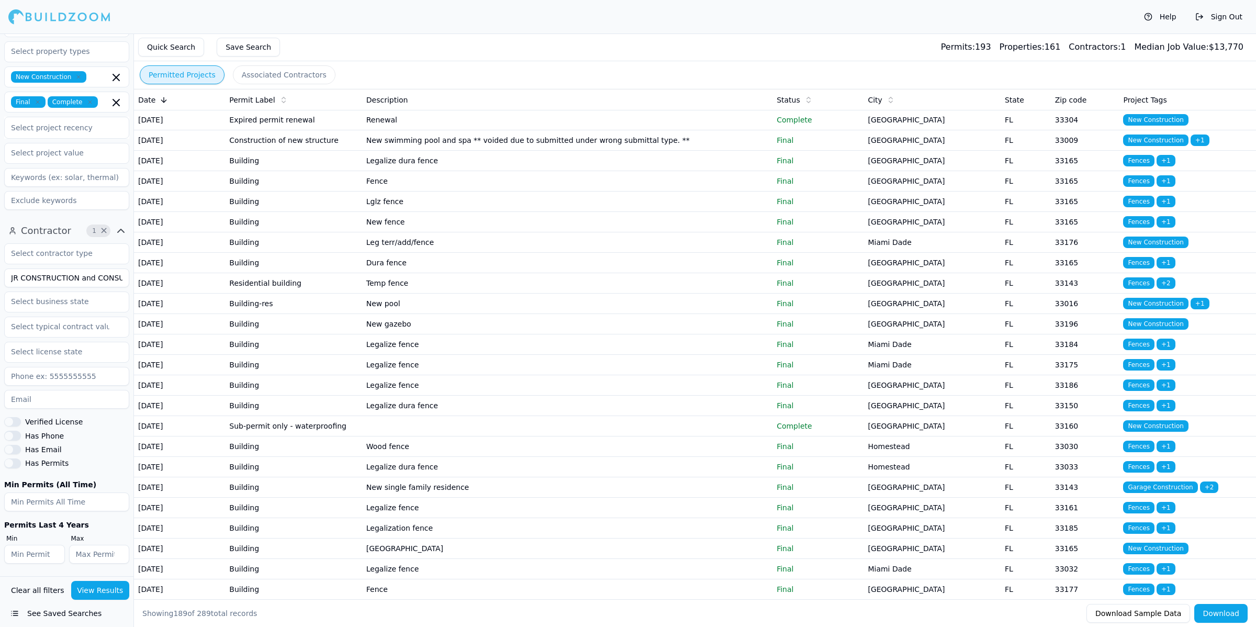
scroll to position [0, 0]
click at [409, 131] on td "Renewal" at bounding box center [567, 120] width 410 height 20
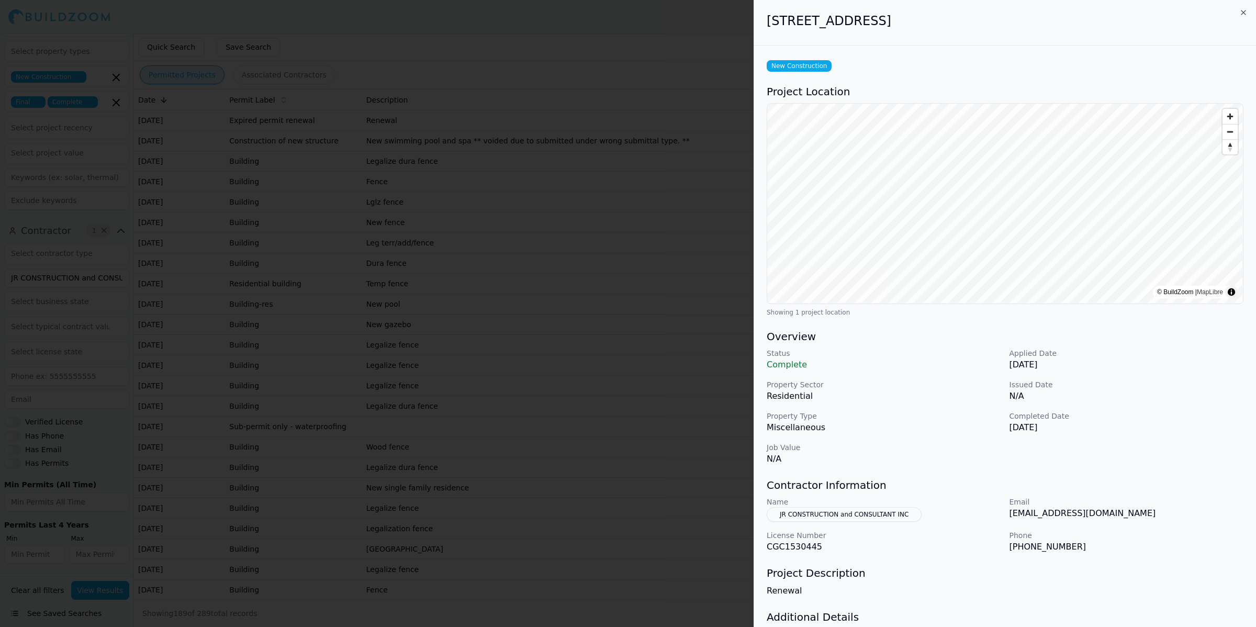
click at [877, 511] on button "JR CONSTRUCTION and CONSULTANT INC" at bounding box center [844, 514] width 155 height 15
click at [844, 514] on div "Name JR CONSTRUCTION and CONSULTANT INC" at bounding box center [884, 509] width 234 height 25
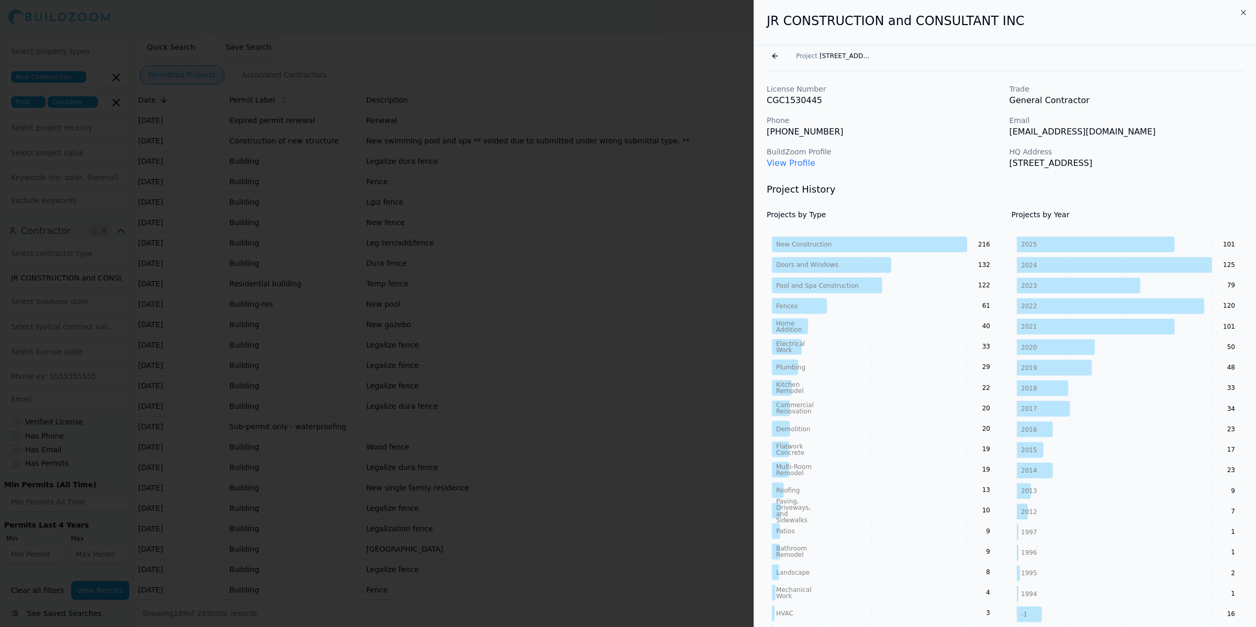
click at [1026, 13] on h2 "JR CONSTRUCTION and CONSULTANT INC" at bounding box center [1005, 21] width 477 height 17
drag, startPoint x: 1026, startPoint y: 23, endPoint x: 765, endPoint y: 15, distance: 260.8
click at [765, 15] on div "JR CONSTRUCTION and CONSULTANT INC" at bounding box center [1005, 23] width 502 height 46
copy h2 "JR CONSTRUCTION and CONSULTANT INC"
click at [1191, 125] on p "Email" at bounding box center [1127, 120] width 234 height 10
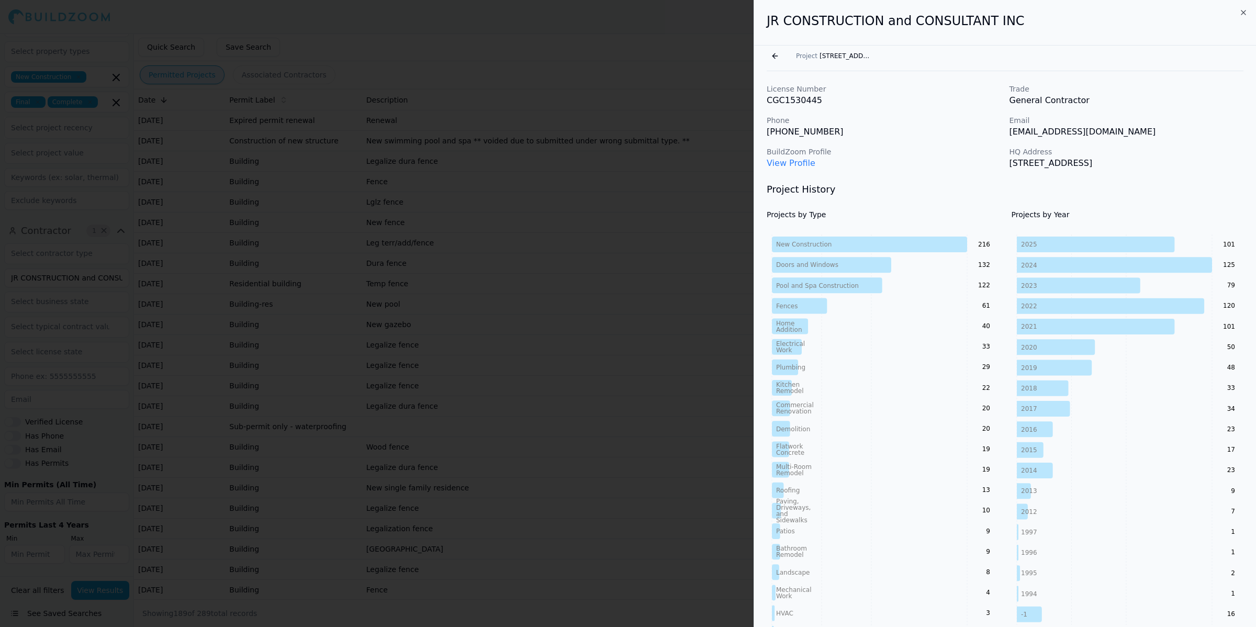
click at [885, 141] on div "License Number CGC1530445 Trade General Contractor Phone [PHONE_NUMBER] Email […" at bounding box center [1005, 127] width 477 height 86
click at [796, 160] on link "View Profile" at bounding box center [791, 163] width 49 height 10
click at [618, 114] on div at bounding box center [628, 313] width 1256 height 627
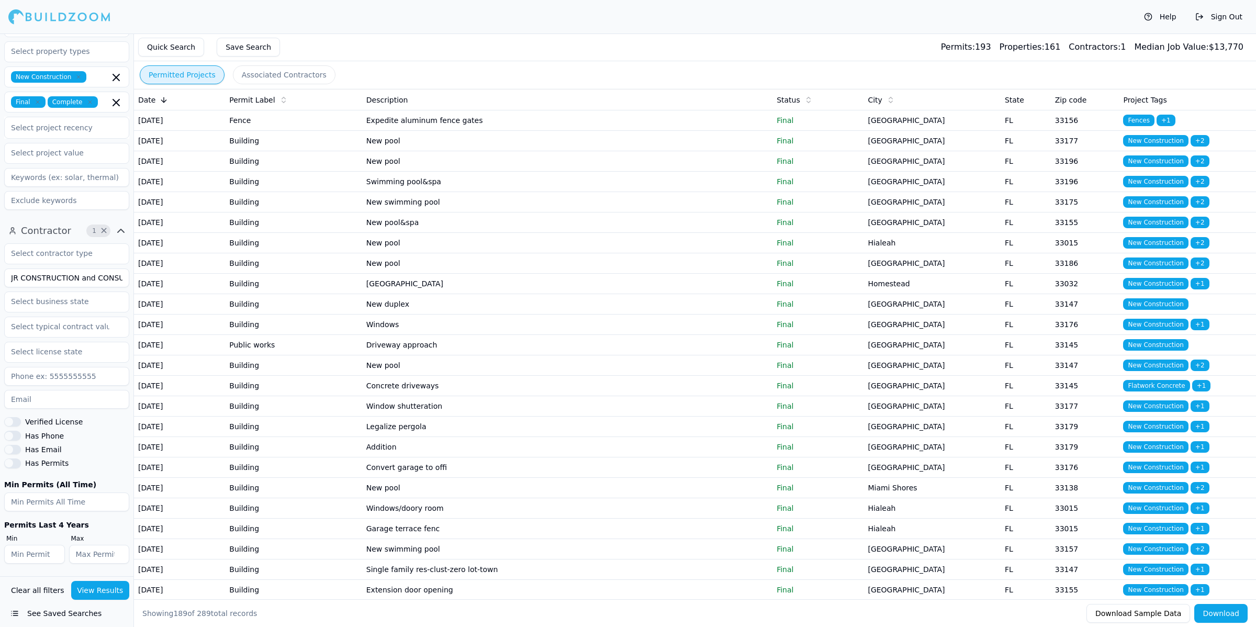
scroll to position [393, 0]
